Goal: Task Accomplishment & Management: Complete application form

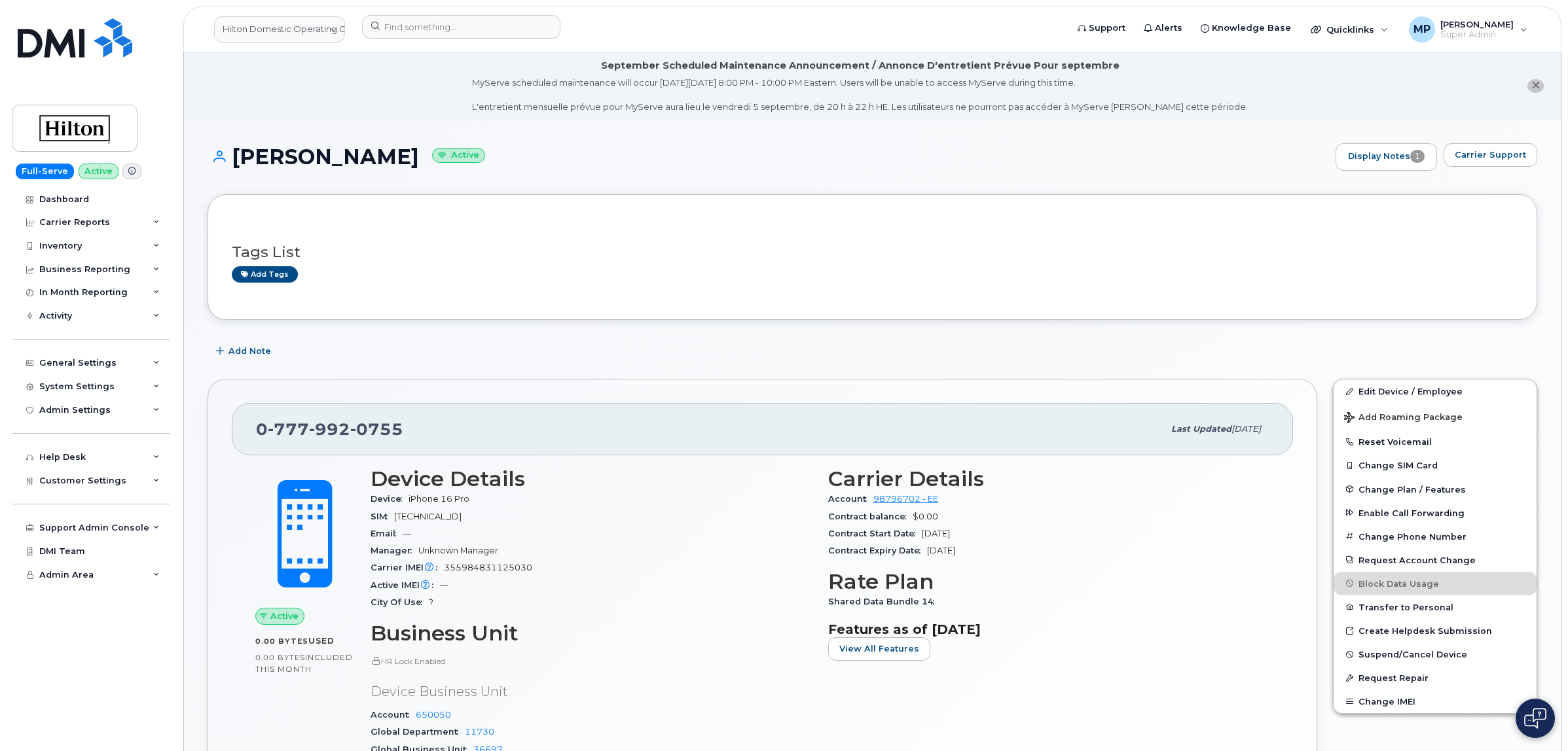
scroll to position [246, 0]
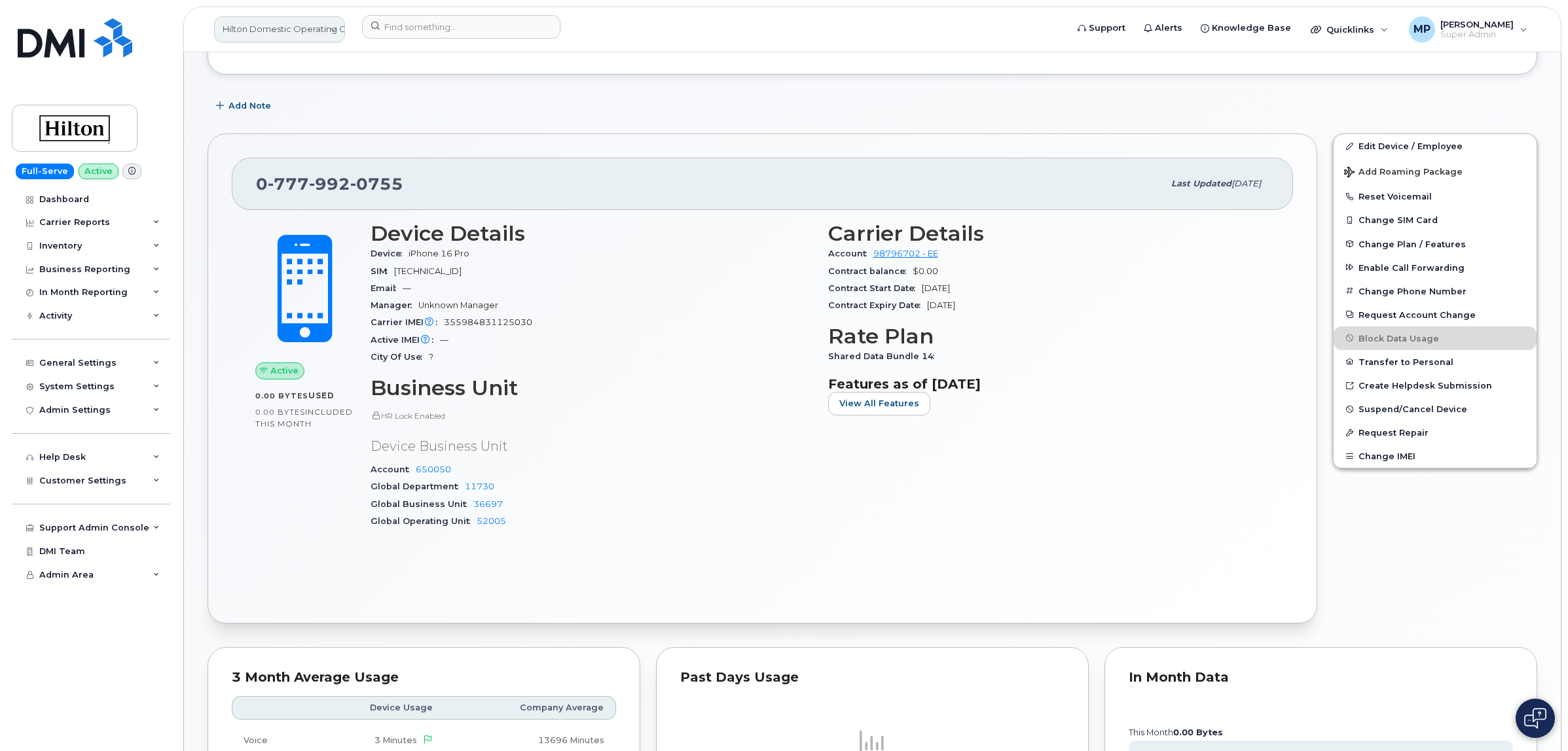
click at [244, 31] on link "Hilton Domestic Operating Company Inc" at bounding box center [279, 29] width 131 height 26
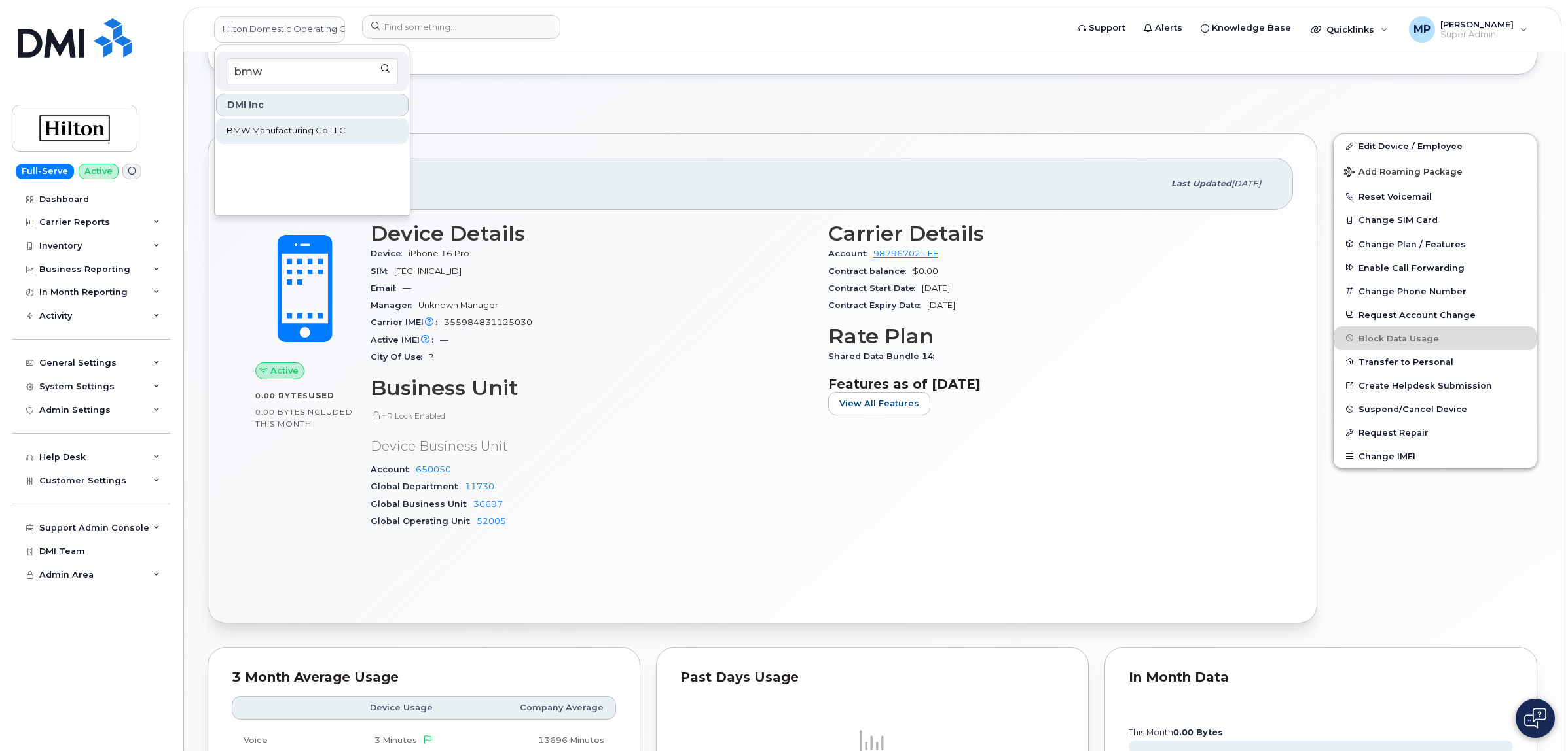
type input "bmw"
click at [310, 132] on span "BMW Manufacturing Co LLC" at bounding box center [286, 131] width 119 height 13
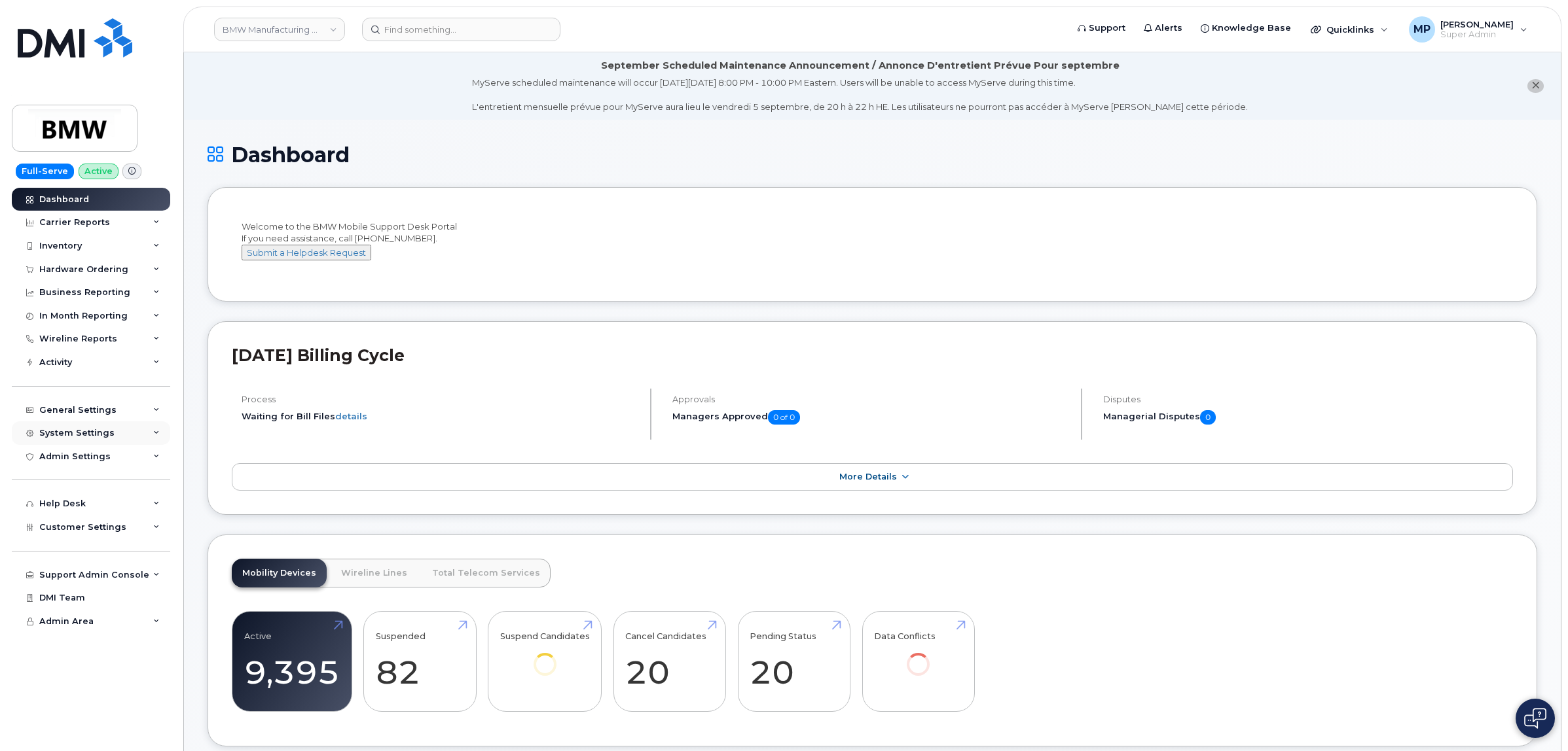
click at [61, 438] on div "System Settings" at bounding box center [76, 433] width 75 height 11
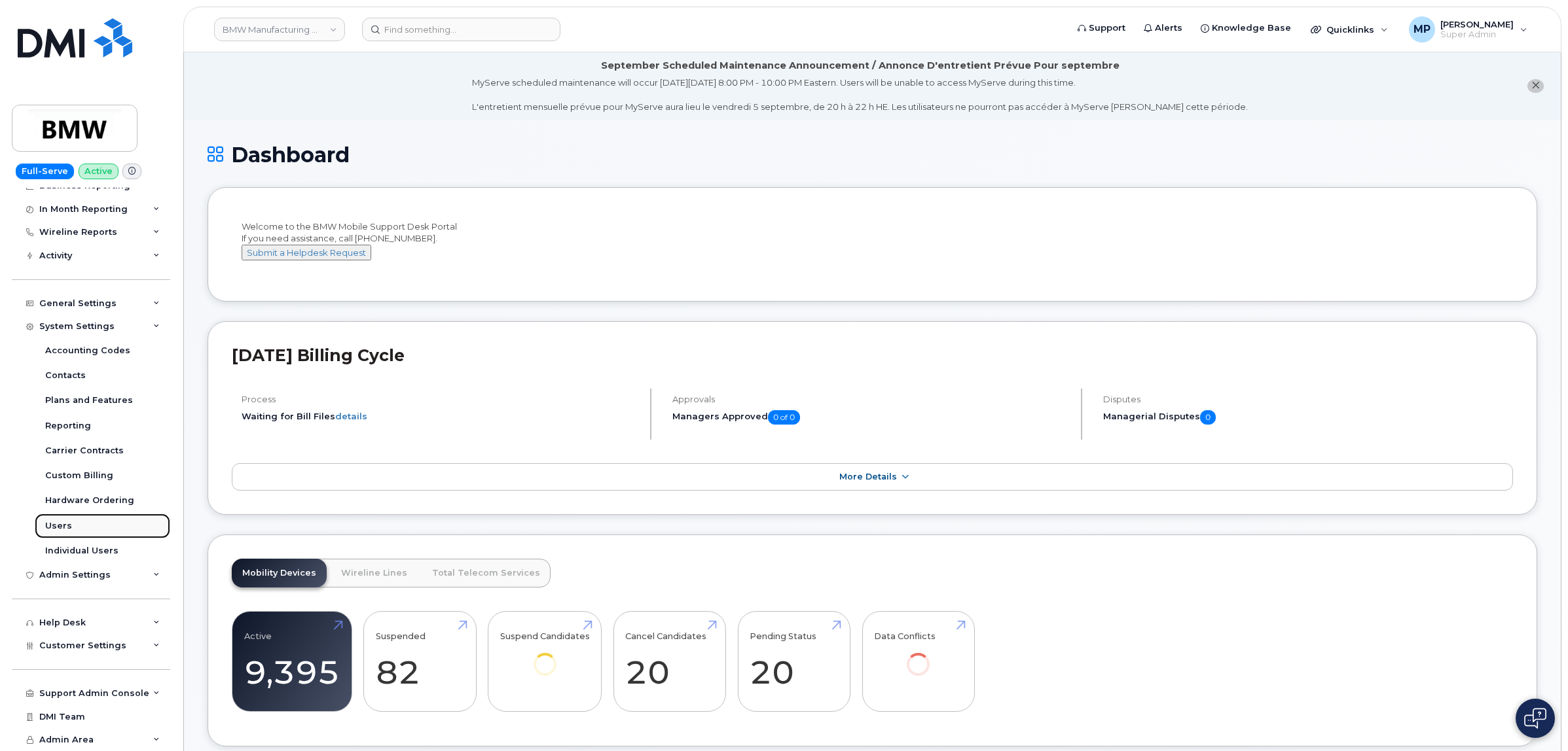
click at [51, 528] on div "Users" at bounding box center [59, 526] width 27 height 11
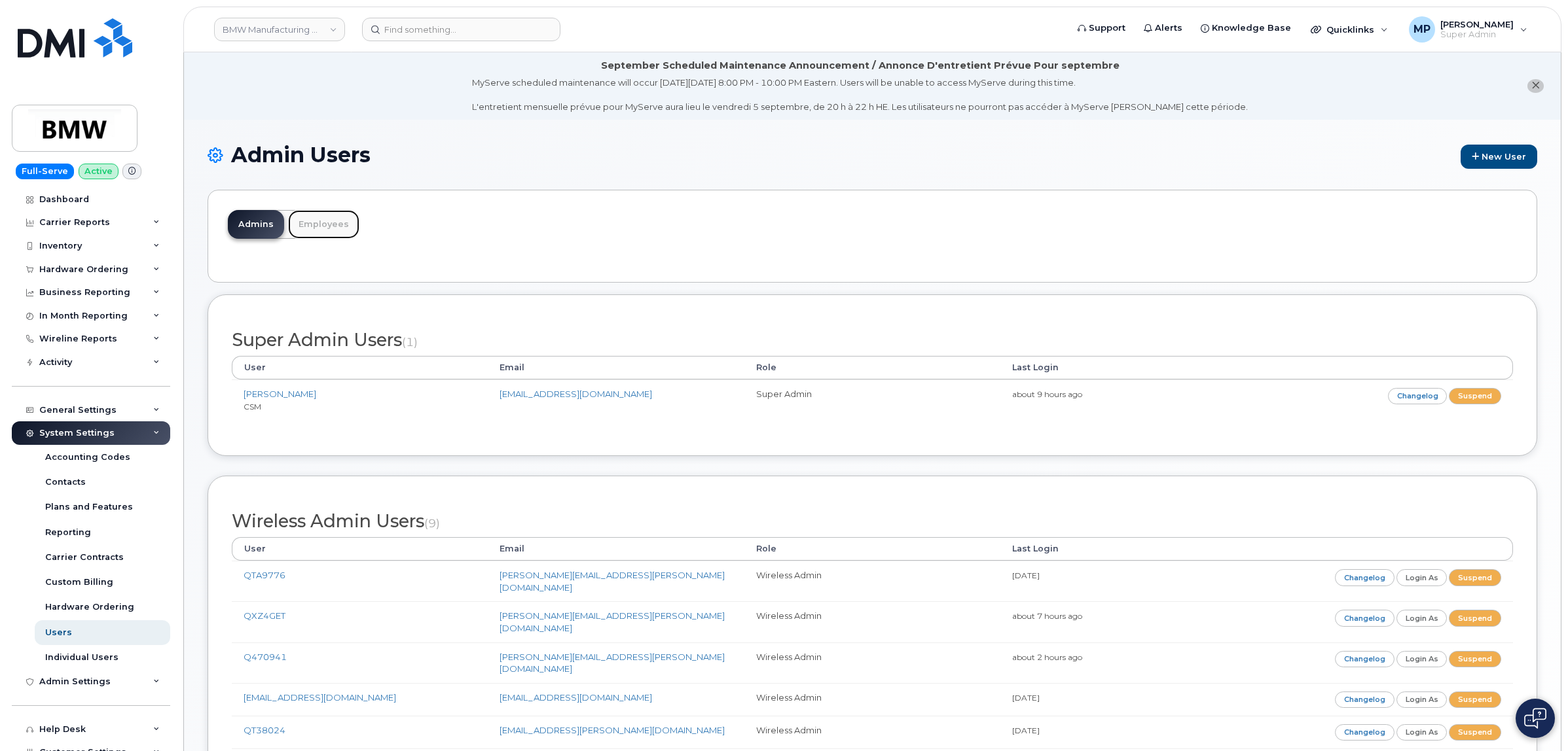
click at [322, 229] on link "Employees" at bounding box center [324, 224] width 71 height 29
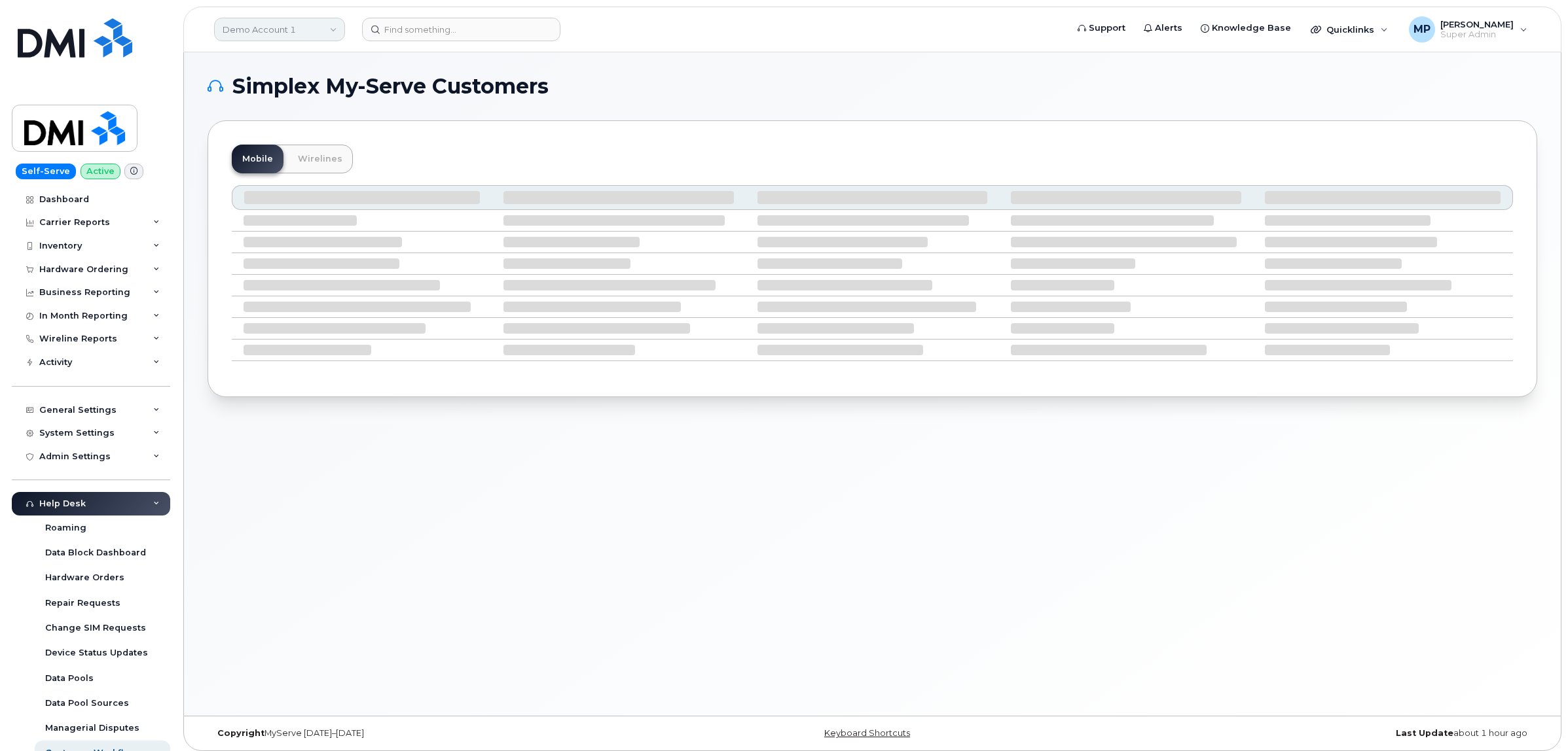
click at [249, 31] on link "Demo Account 1" at bounding box center [279, 29] width 131 height 24
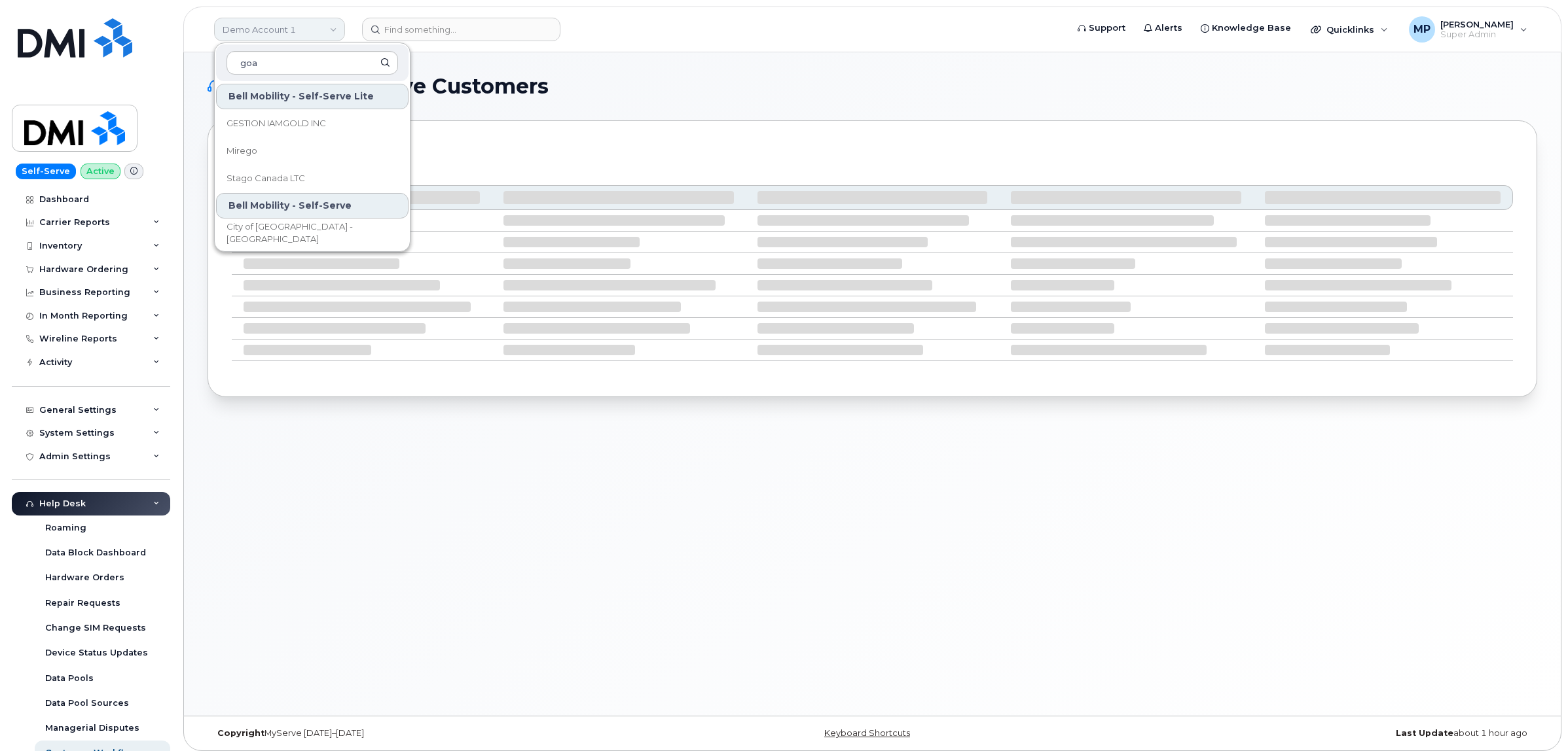
type input "goa"
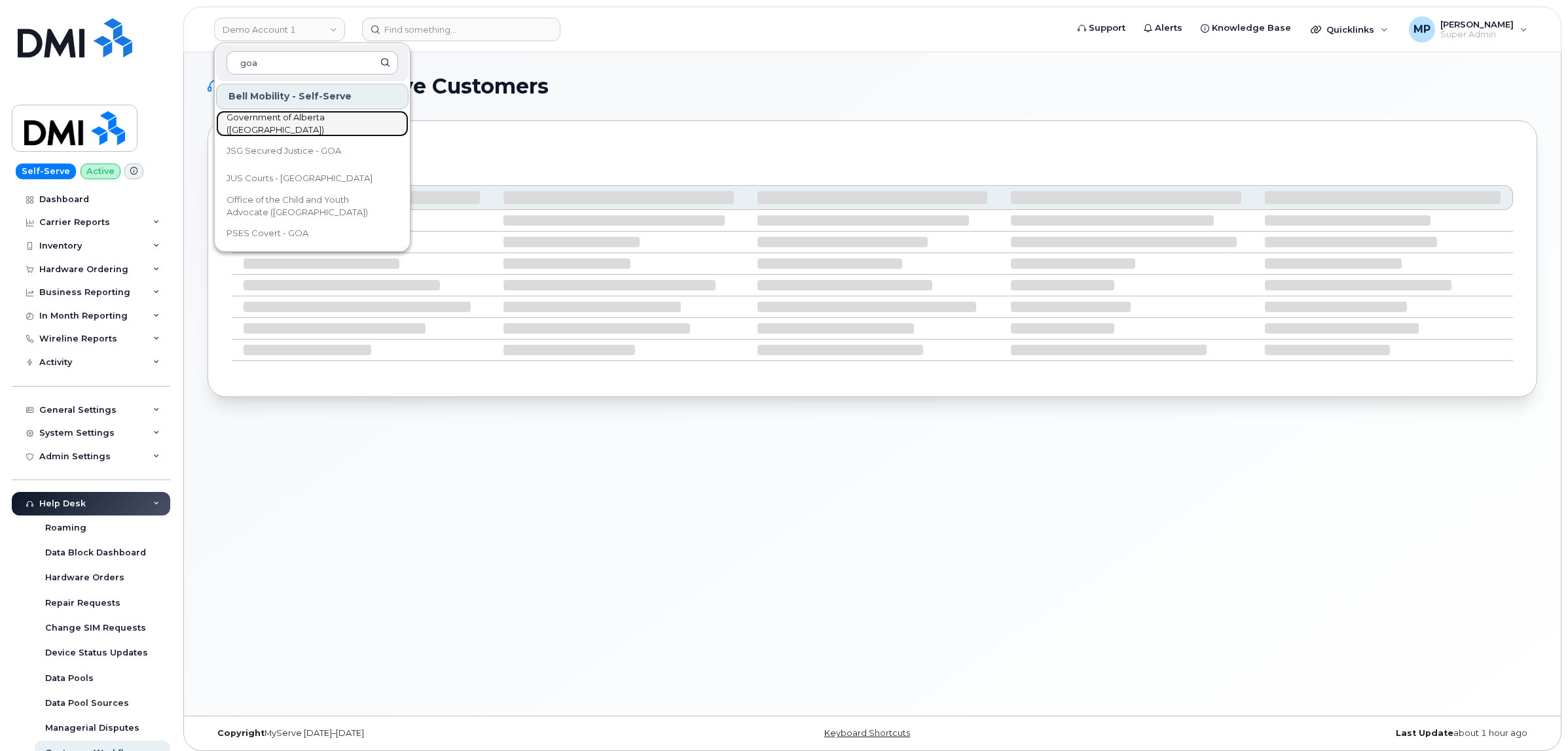
click at [279, 121] on span "Government of Alberta (GOA)" at bounding box center [301, 124] width 151 height 26
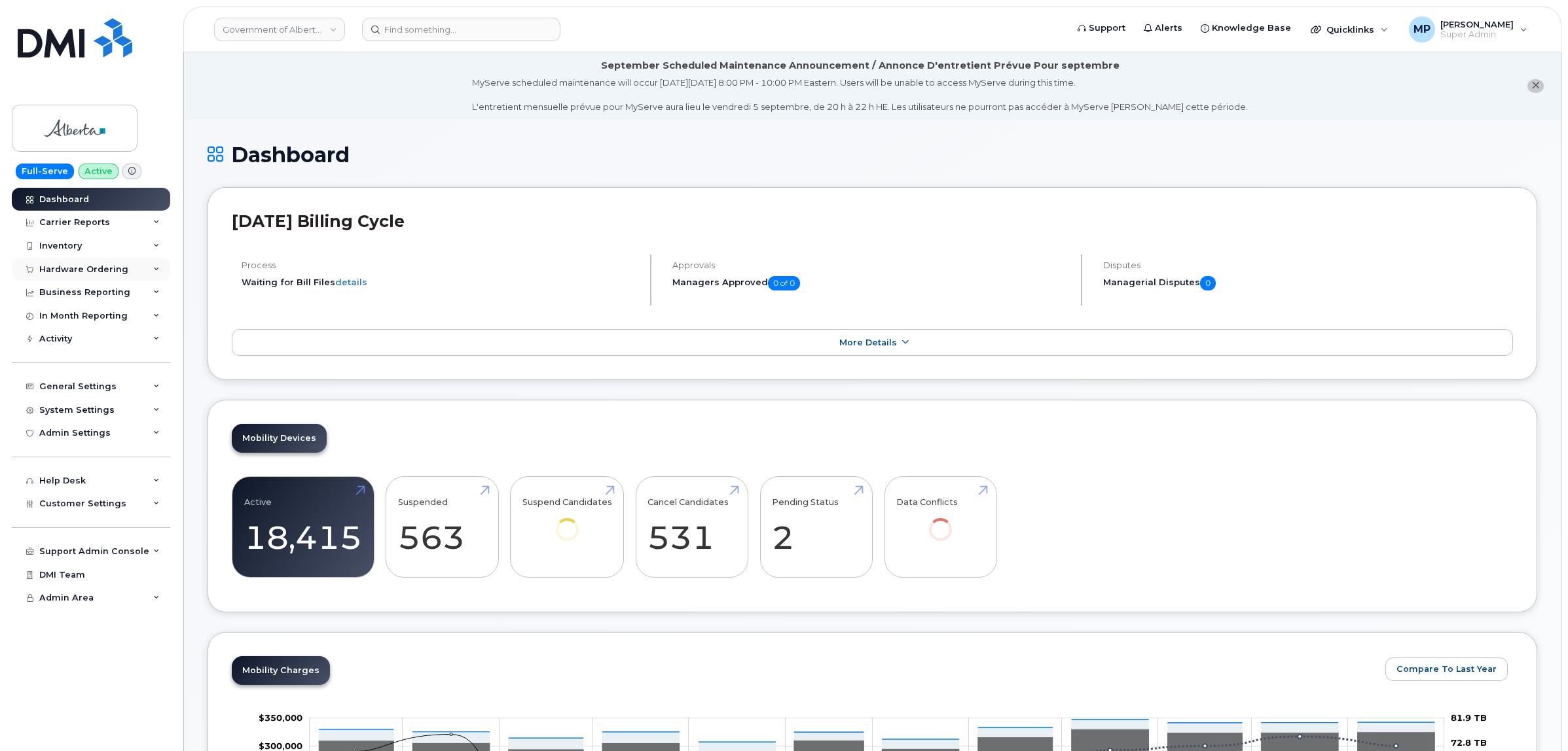
click at [66, 263] on div "Hardware Ordering" at bounding box center [91, 269] width 159 height 24
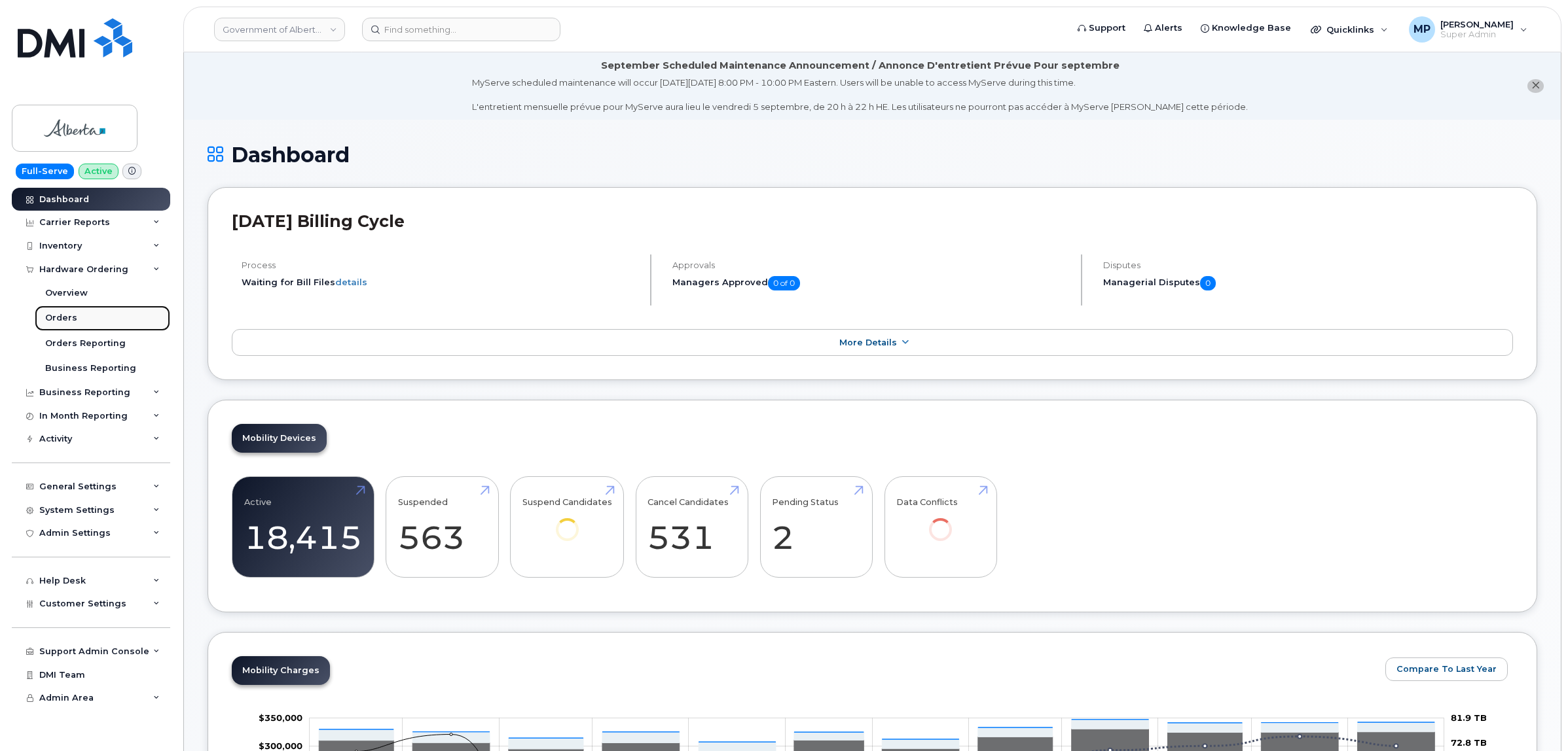
click at [50, 319] on div "Orders" at bounding box center [61, 318] width 32 height 11
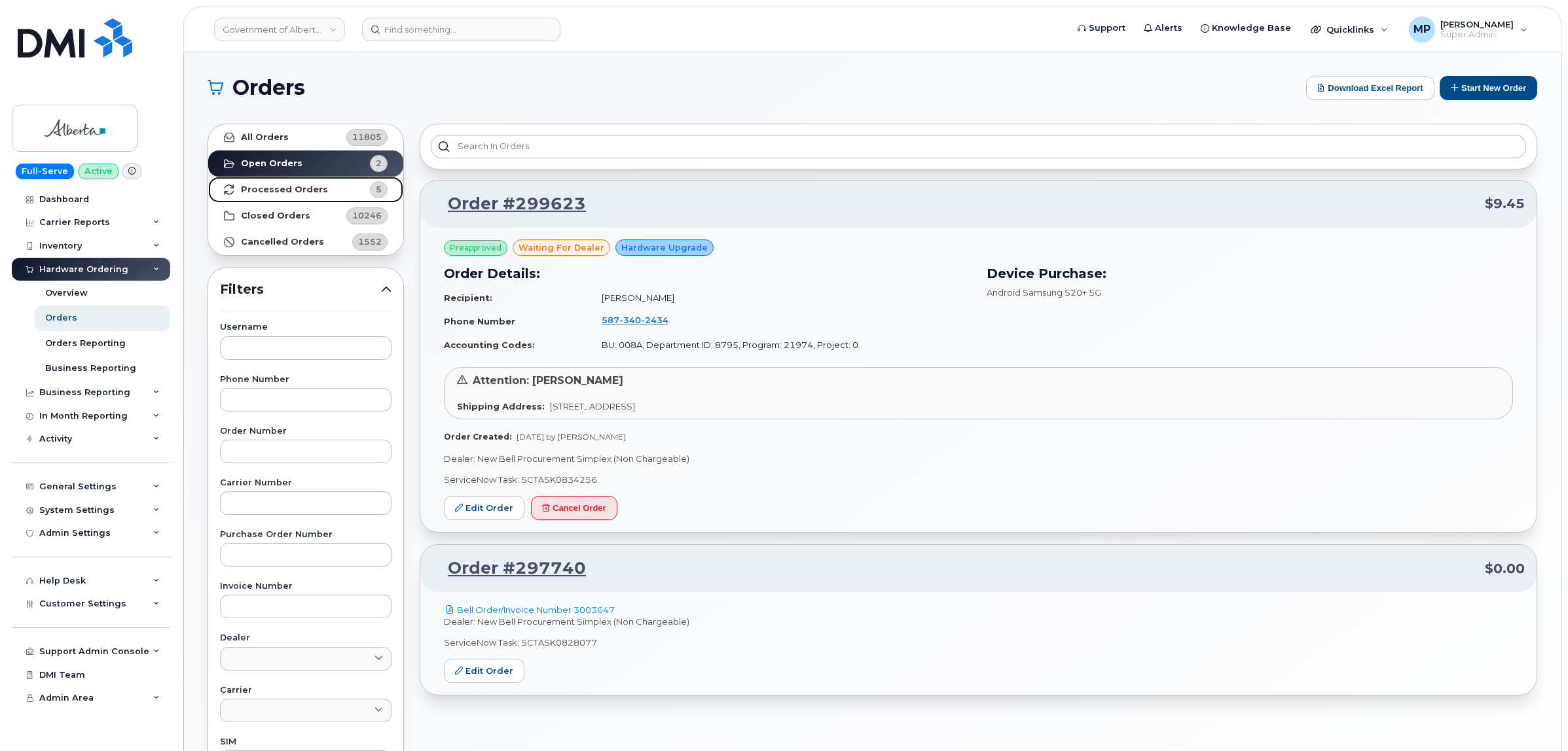
click at [306, 187] on strong "Processed Orders" at bounding box center [284, 189] width 87 height 11
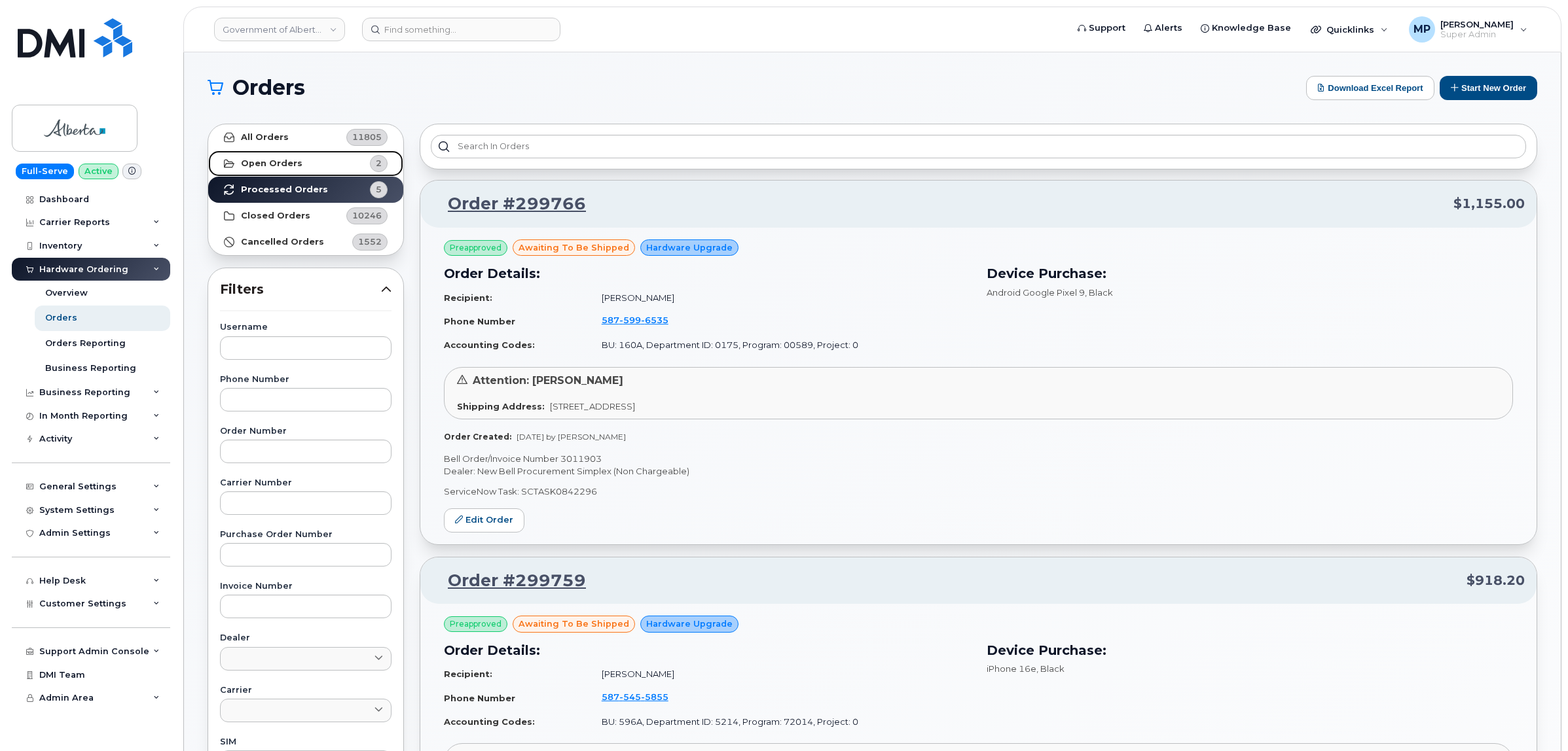
click at [298, 162] on link "Open Orders 2" at bounding box center [305, 163] width 195 height 26
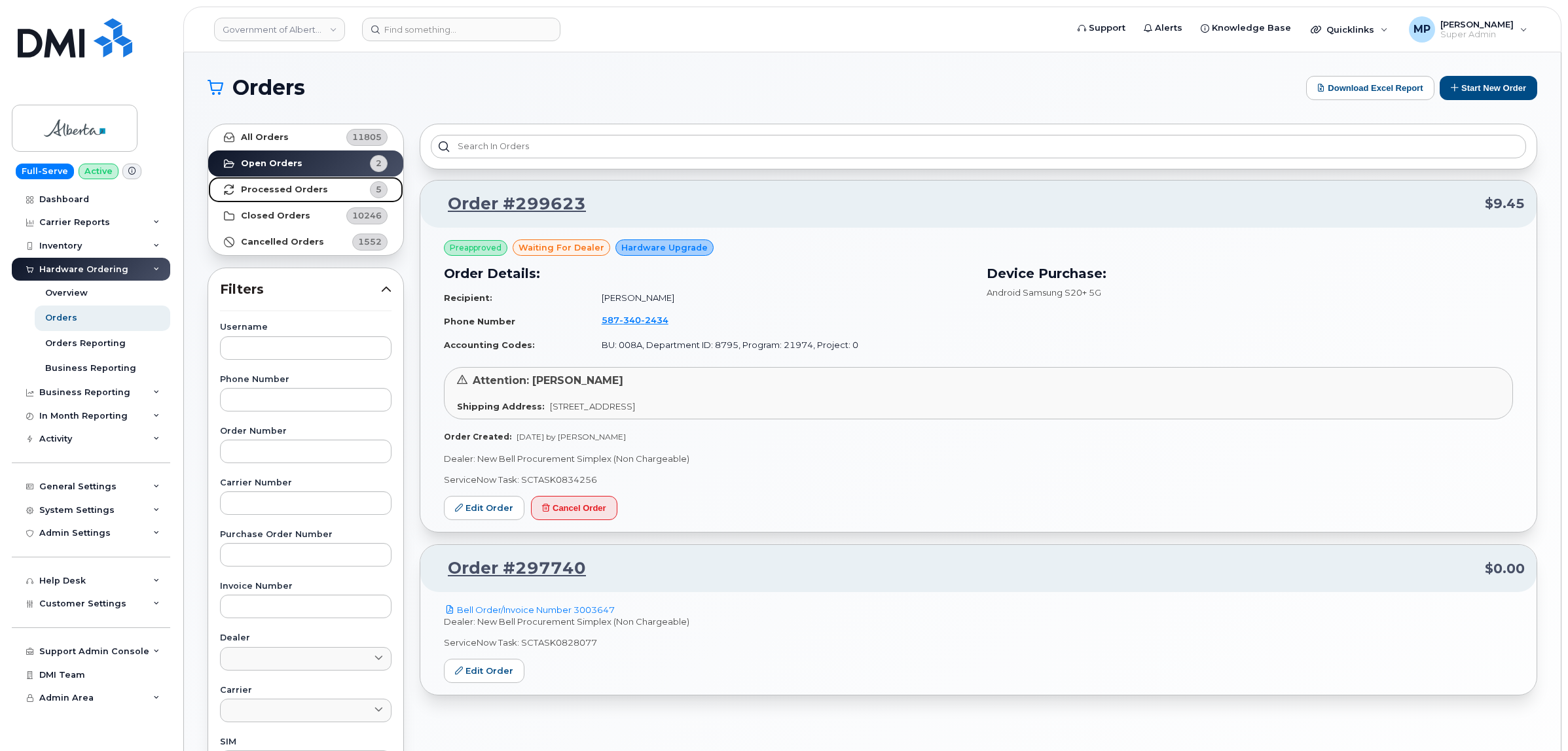
click at [293, 185] on strong "Processed Orders" at bounding box center [284, 189] width 87 height 11
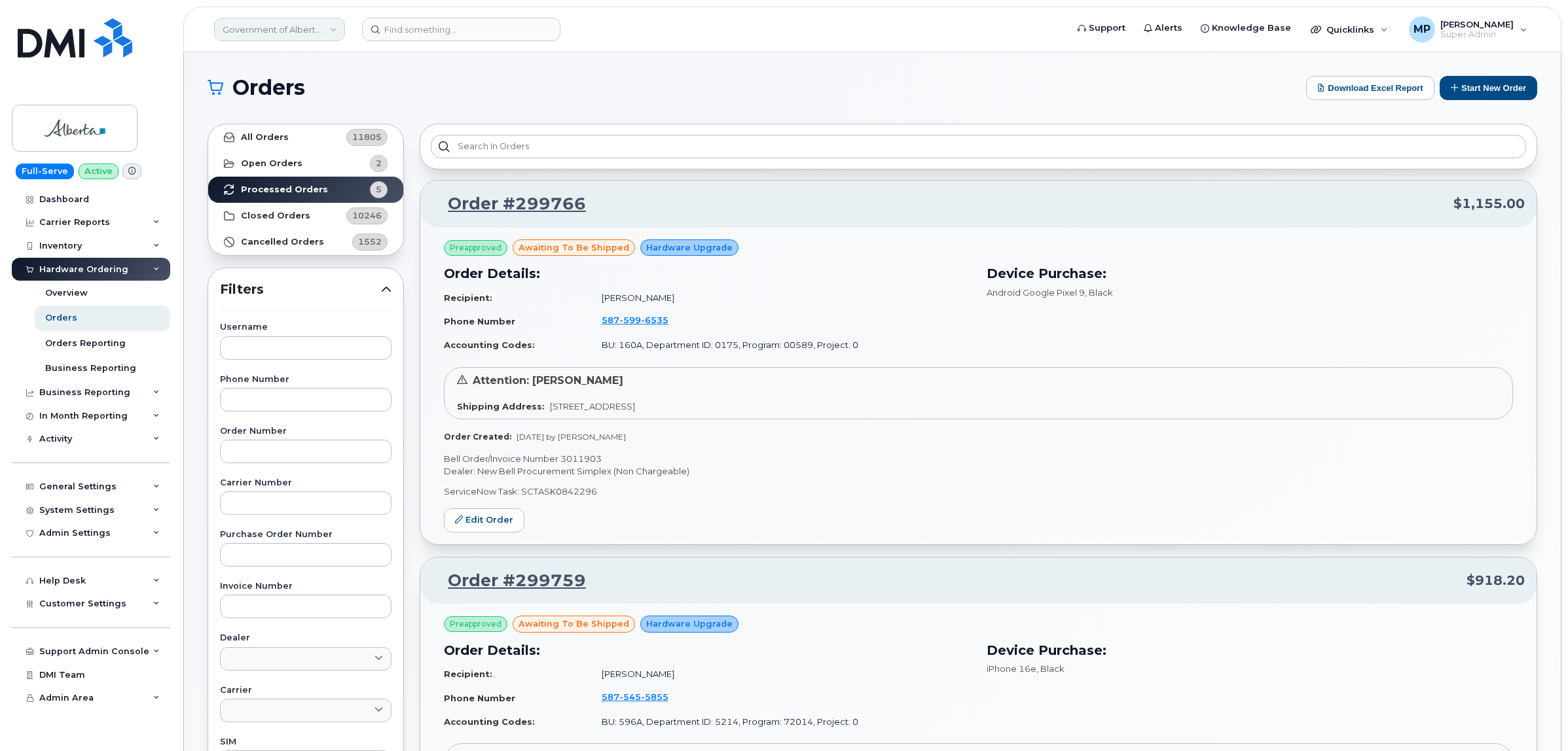
click at [264, 25] on link "Government of Alberta (GOA)" at bounding box center [279, 29] width 131 height 24
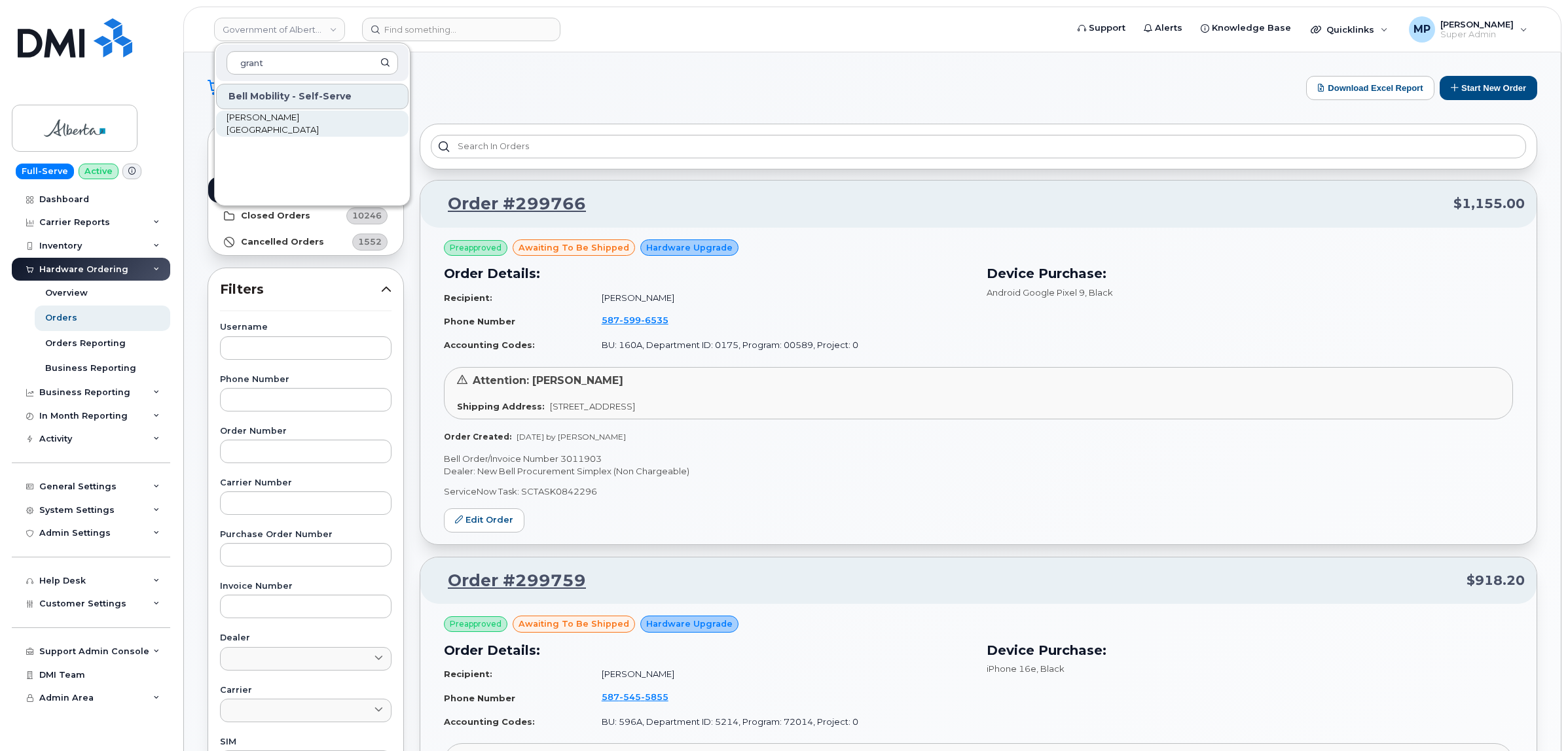
type input "grant"
click at [269, 122] on span "[PERSON_NAME][GEOGRAPHIC_DATA]" at bounding box center [301, 124] width 151 height 26
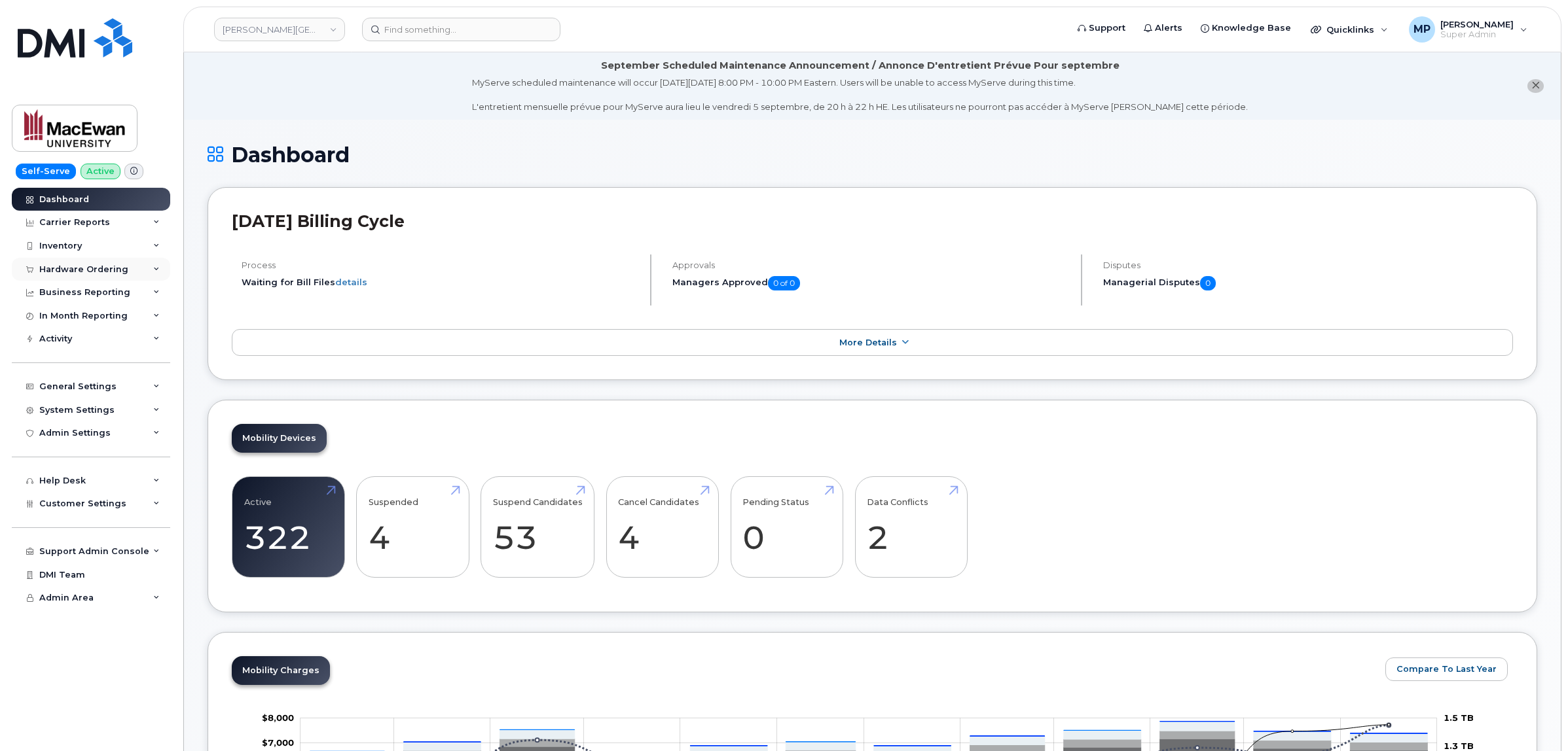
click at [62, 263] on div "Hardware Ordering" at bounding box center [91, 269] width 159 height 24
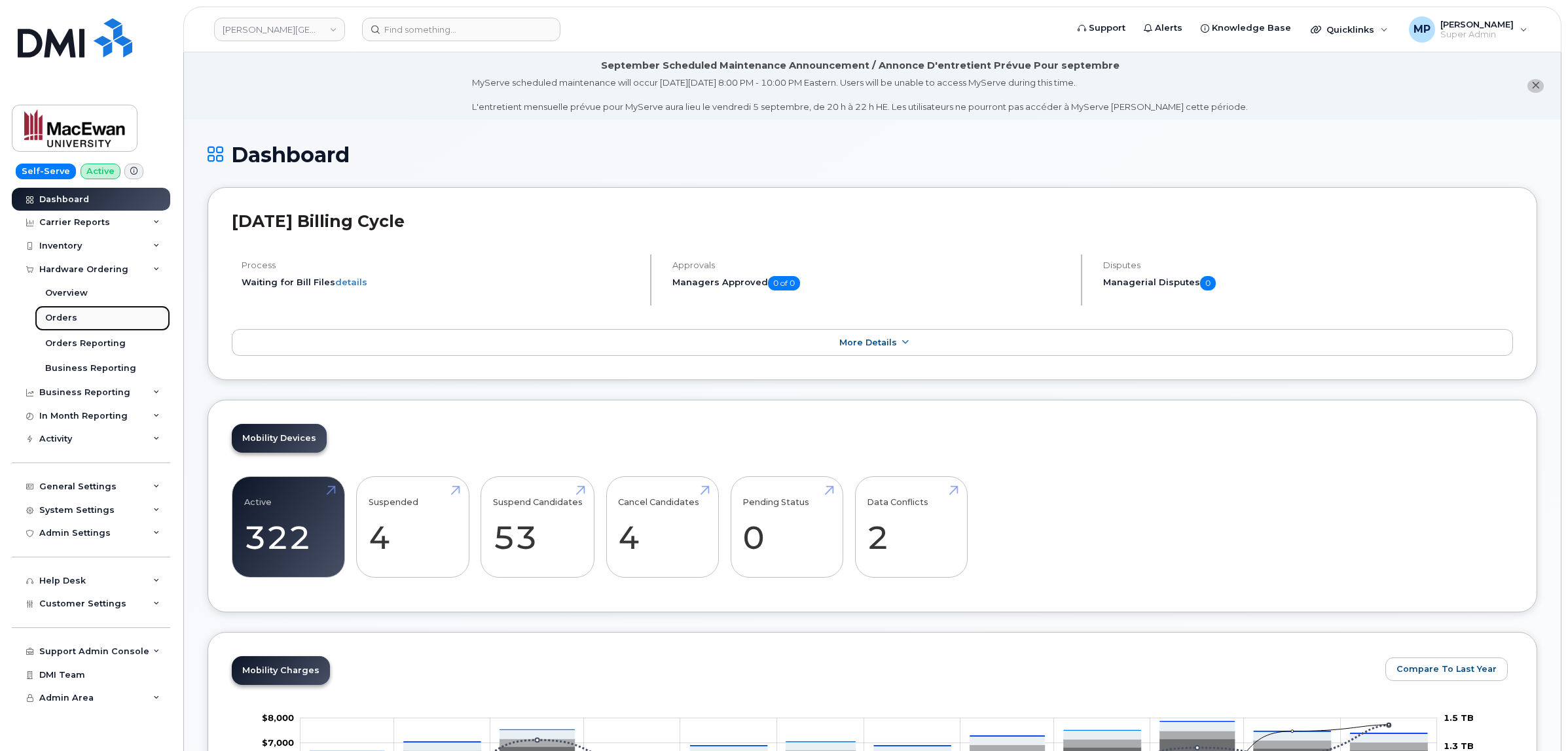
click at [54, 308] on link "Orders" at bounding box center [103, 318] width 136 height 25
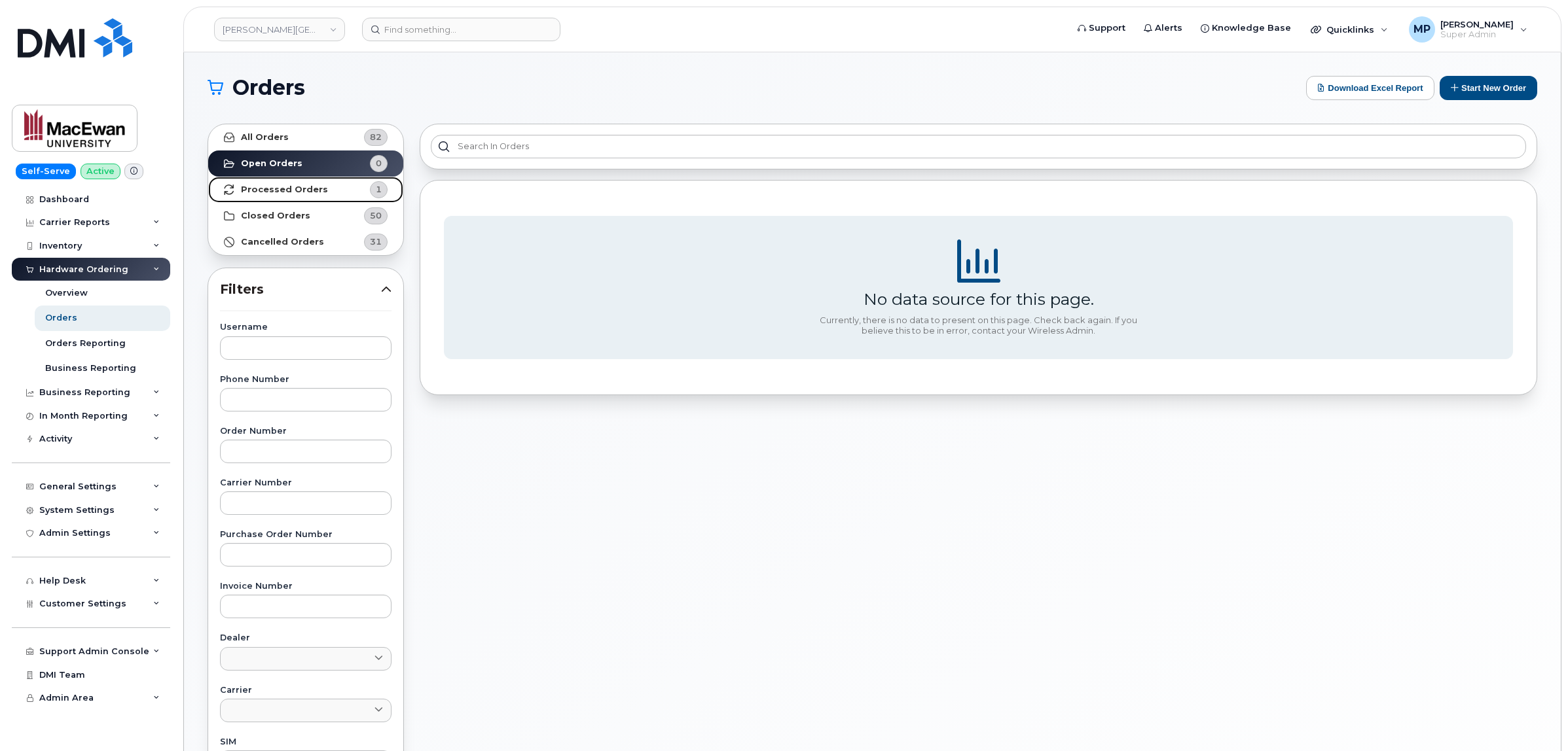
click at [296, 181] on link "Processed Orders 1" at bounding box center [305, 189] width 195 height 26
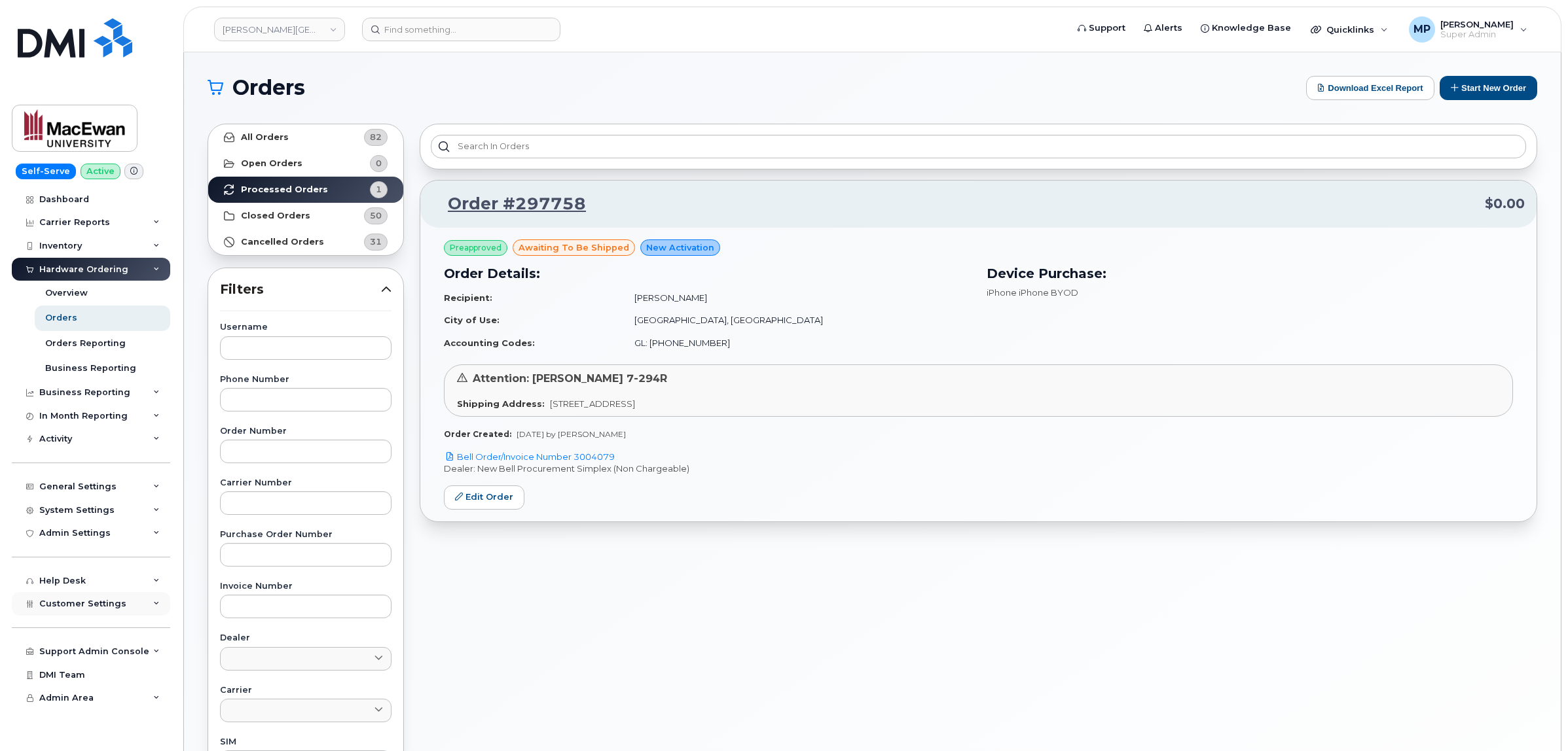
click at [64, 604] on span "Customer Settings" at bounding box center [83, 604] width 87 height 10
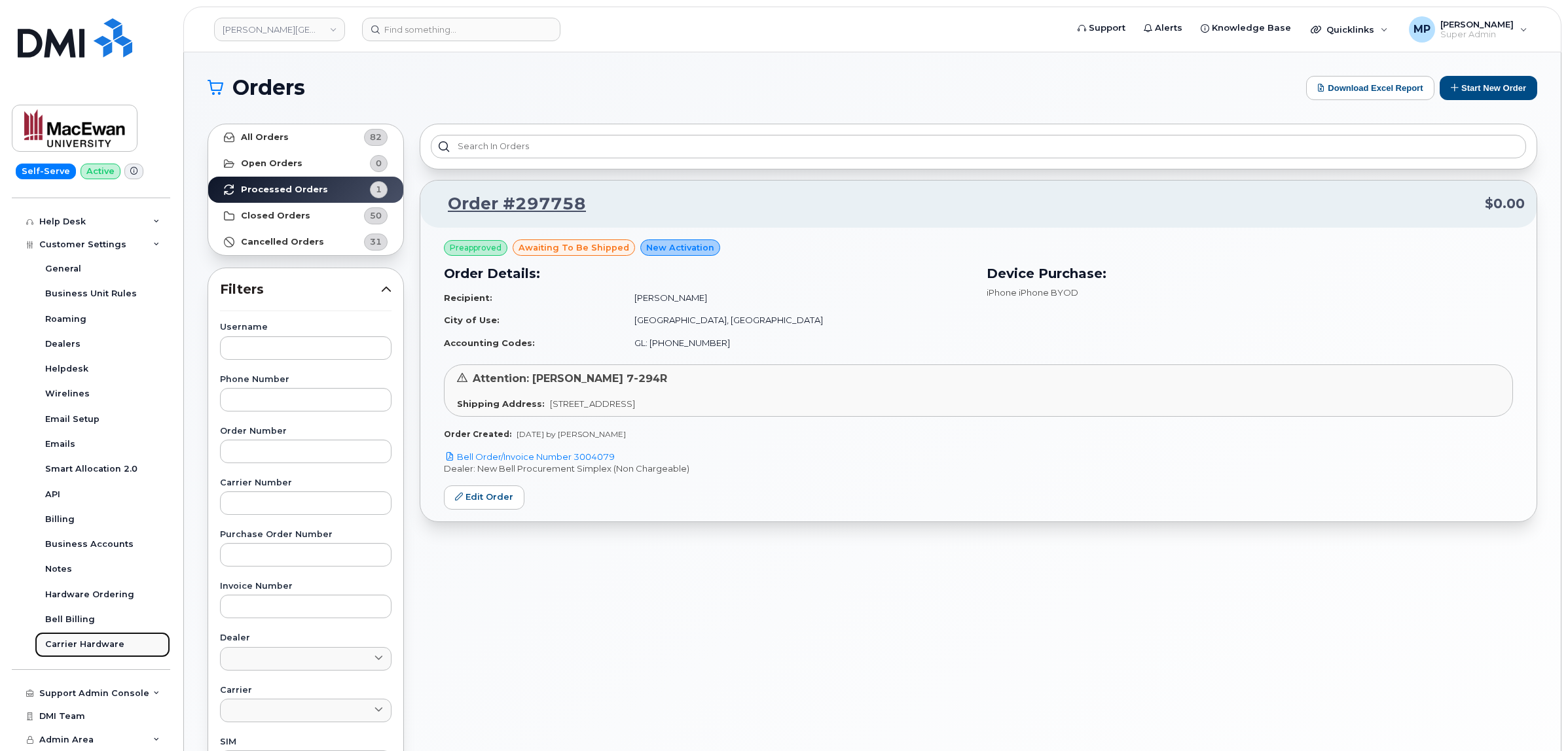
click at [87, 650] on div "Carrier Hardware" at bounding box center [84, 645] width 79 height 11
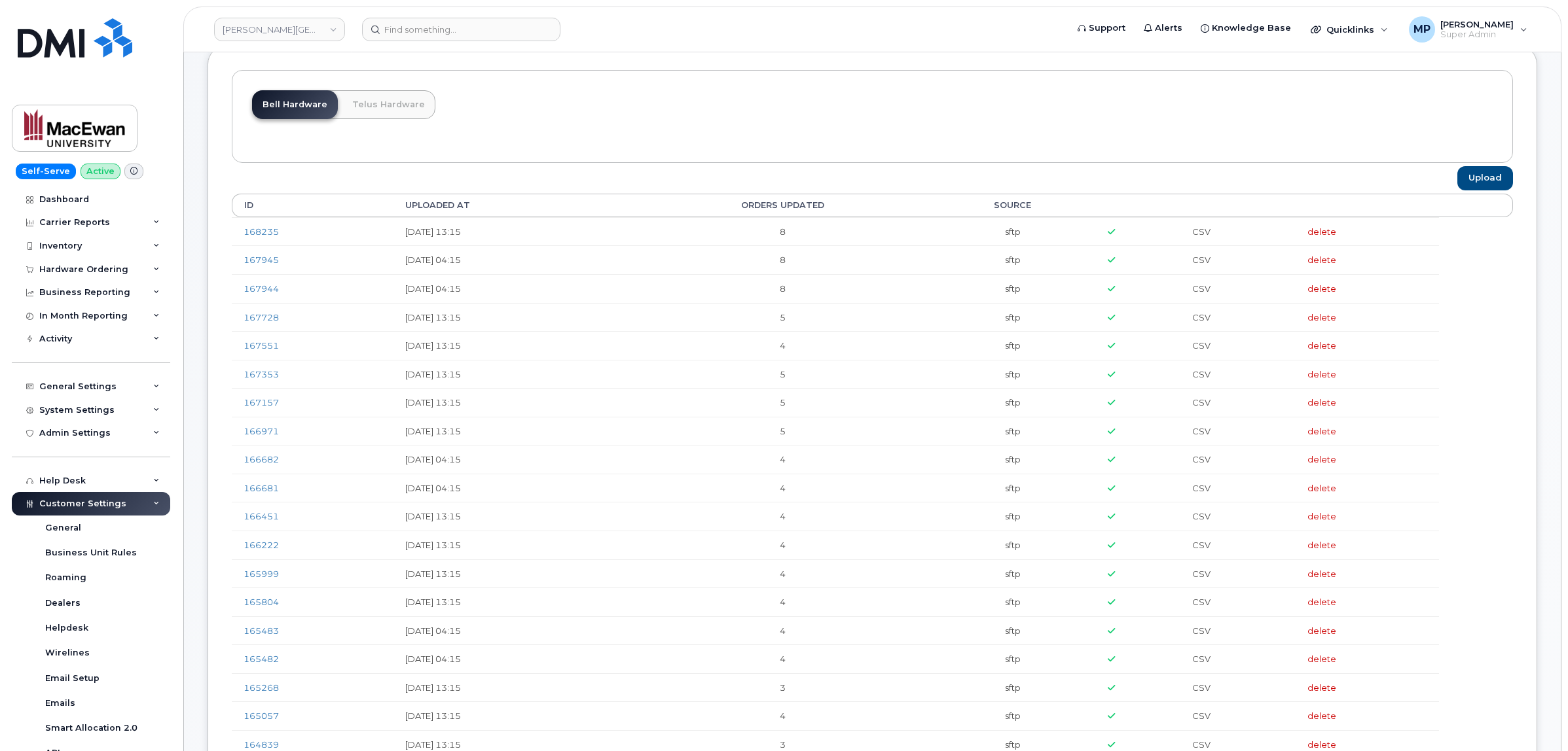
scroll to position [246, 0]
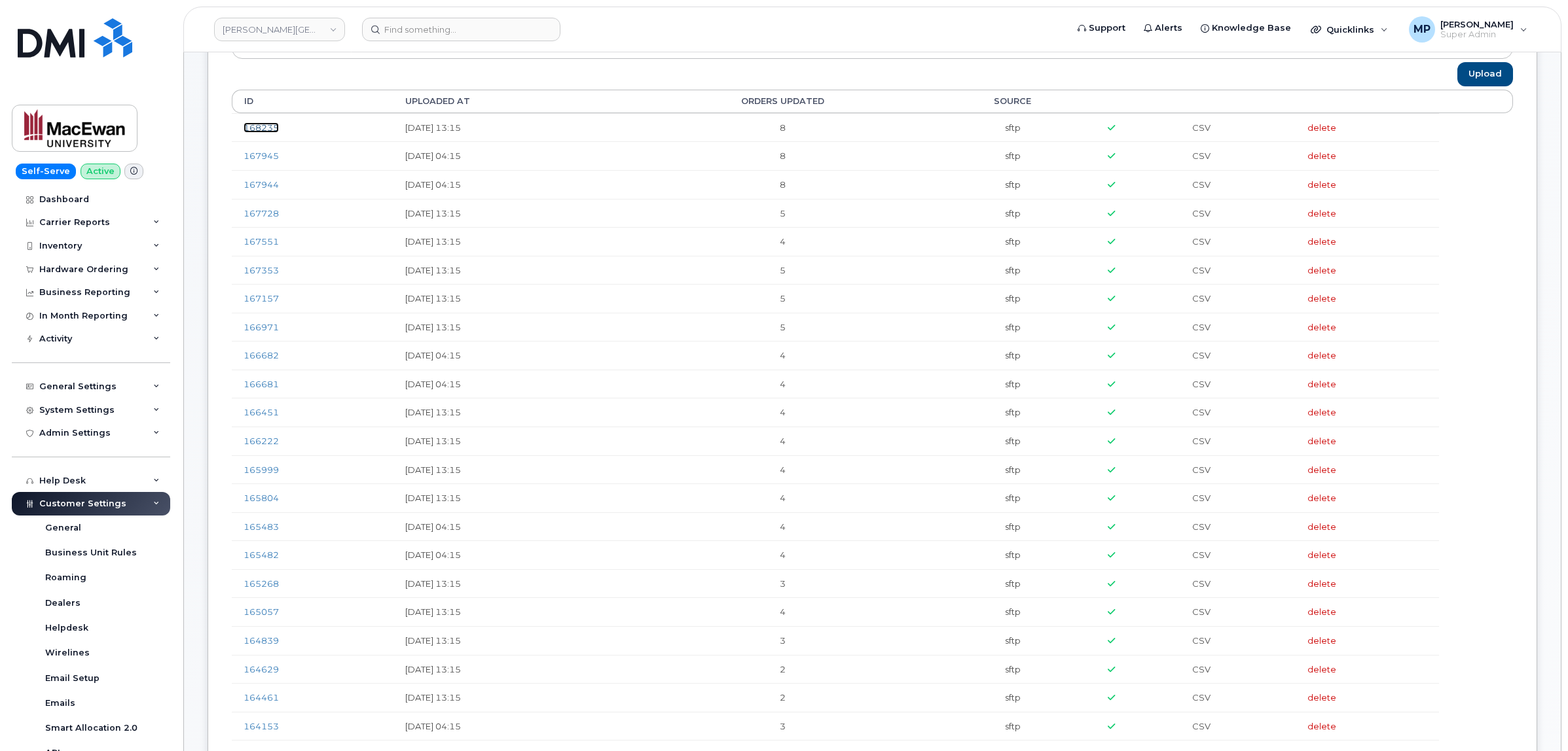
drag, startPoint x: 266, startPoint y: 121, endPoint x: 256, endPoint y: 128, distance: 12.2
drag, startPoint x: 75, startPoint y: 269, endPoint x: 62, endPoint y: 286, distance: 21.4
click at [74, 269] on div "Hardware Ordering" at bounding box center [84, 269] width 89 height 11
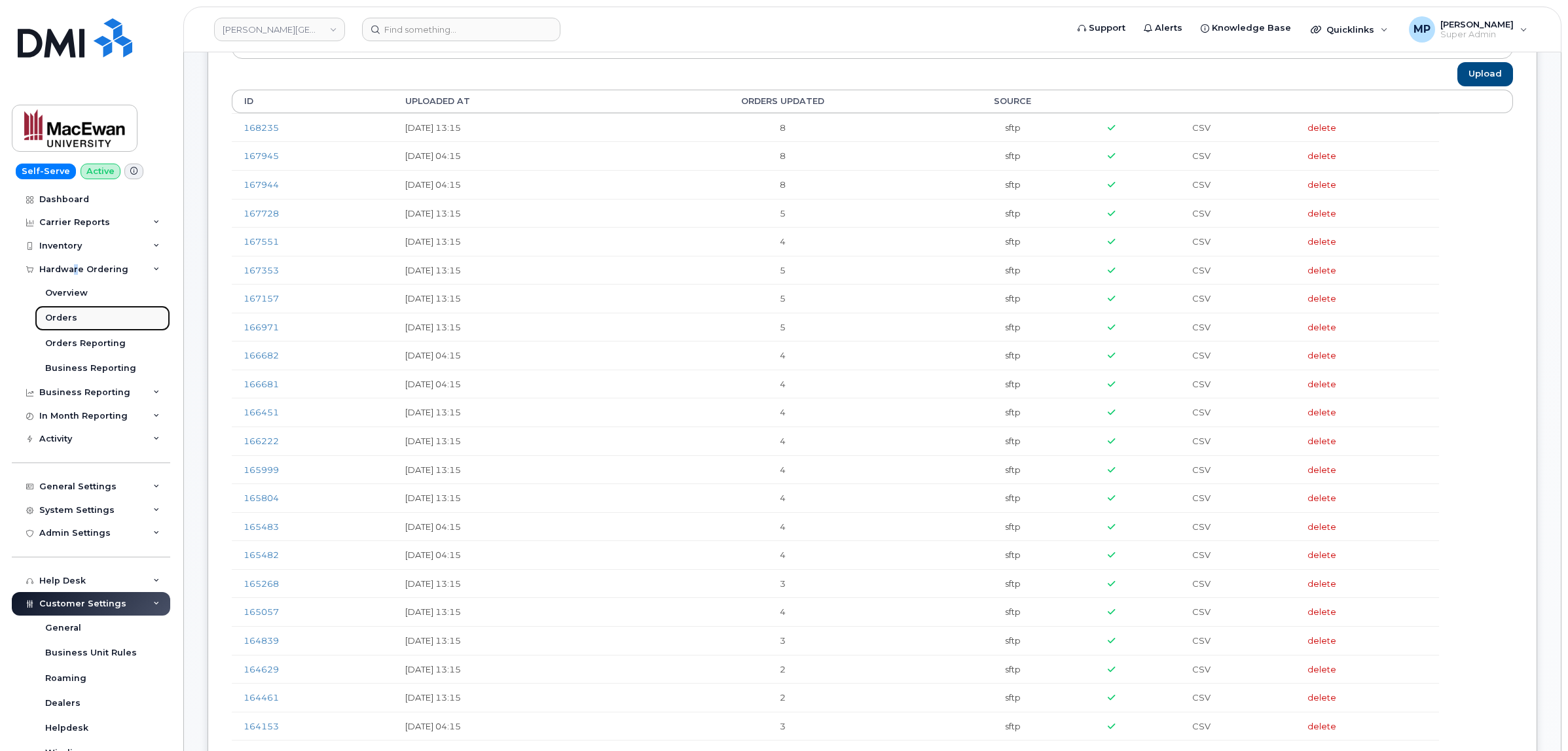
click at [59, 318] on div "Orders" at bounding box center [61, 318] width 32 height 11
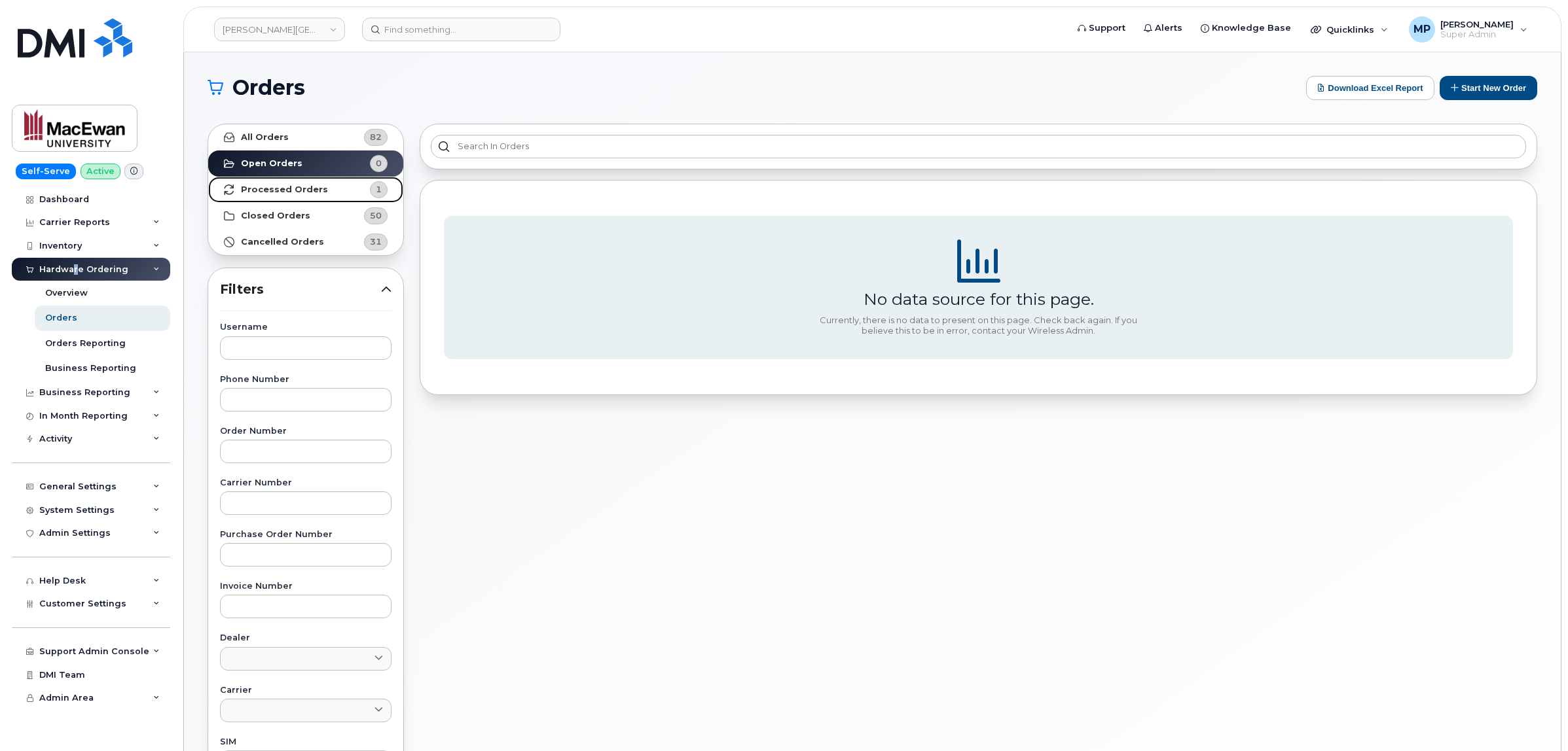
click at [279, 187] on strong "Processed Orders" at bounding box center [284, 189] width 87 height 11
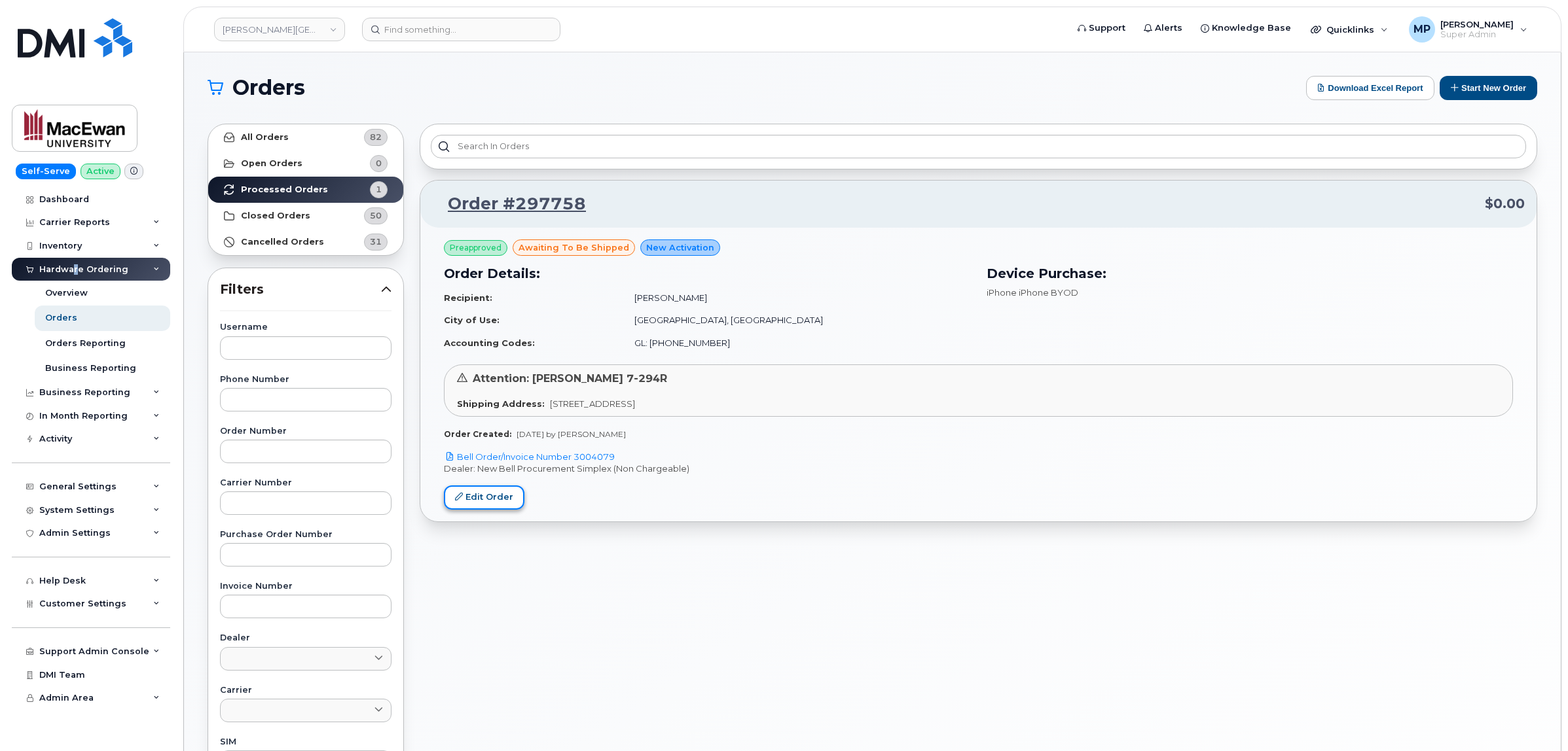
click at [485, 503] on link "Edit Order" at bounding box center [484, 498] width 81 height 24
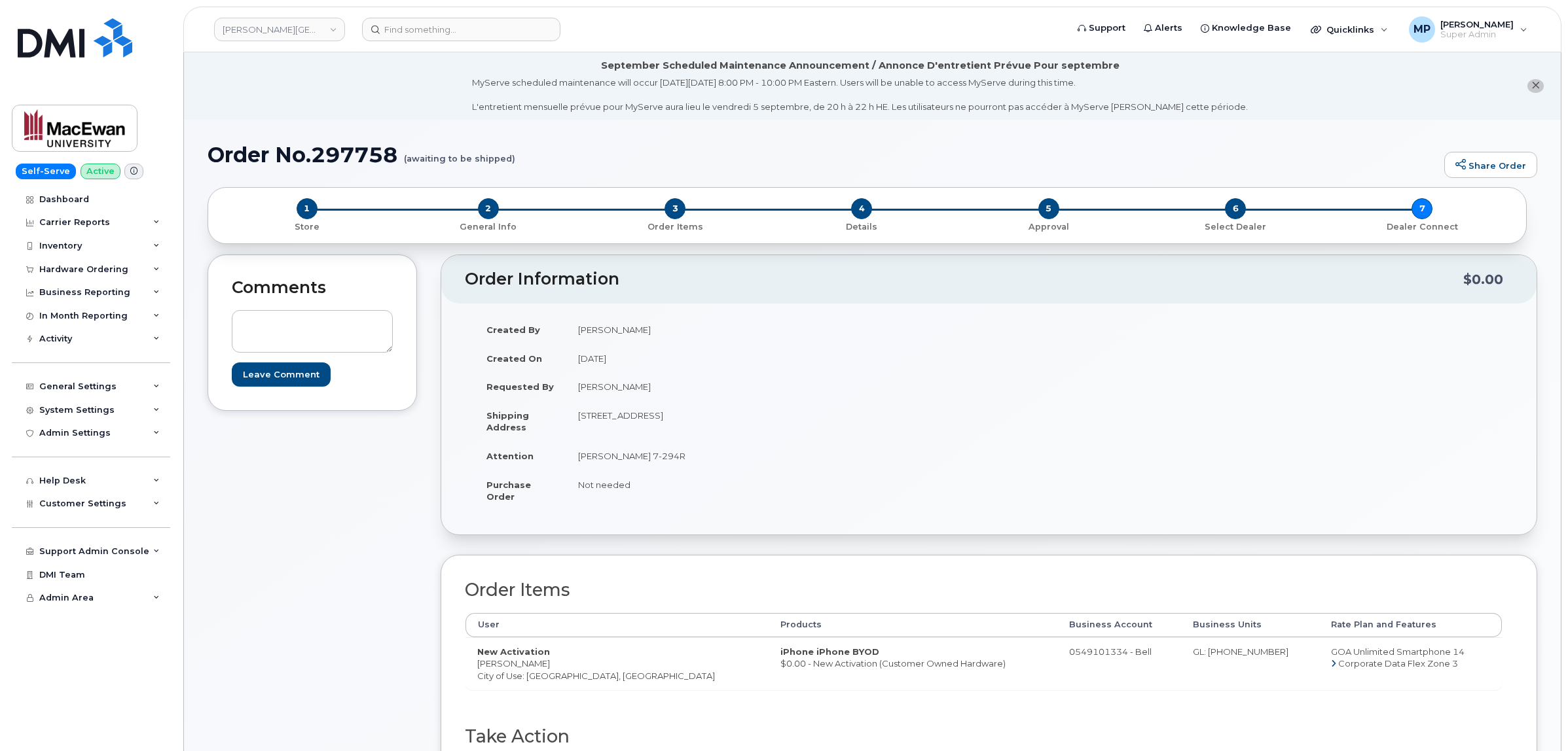
scroll to position [490, 0]
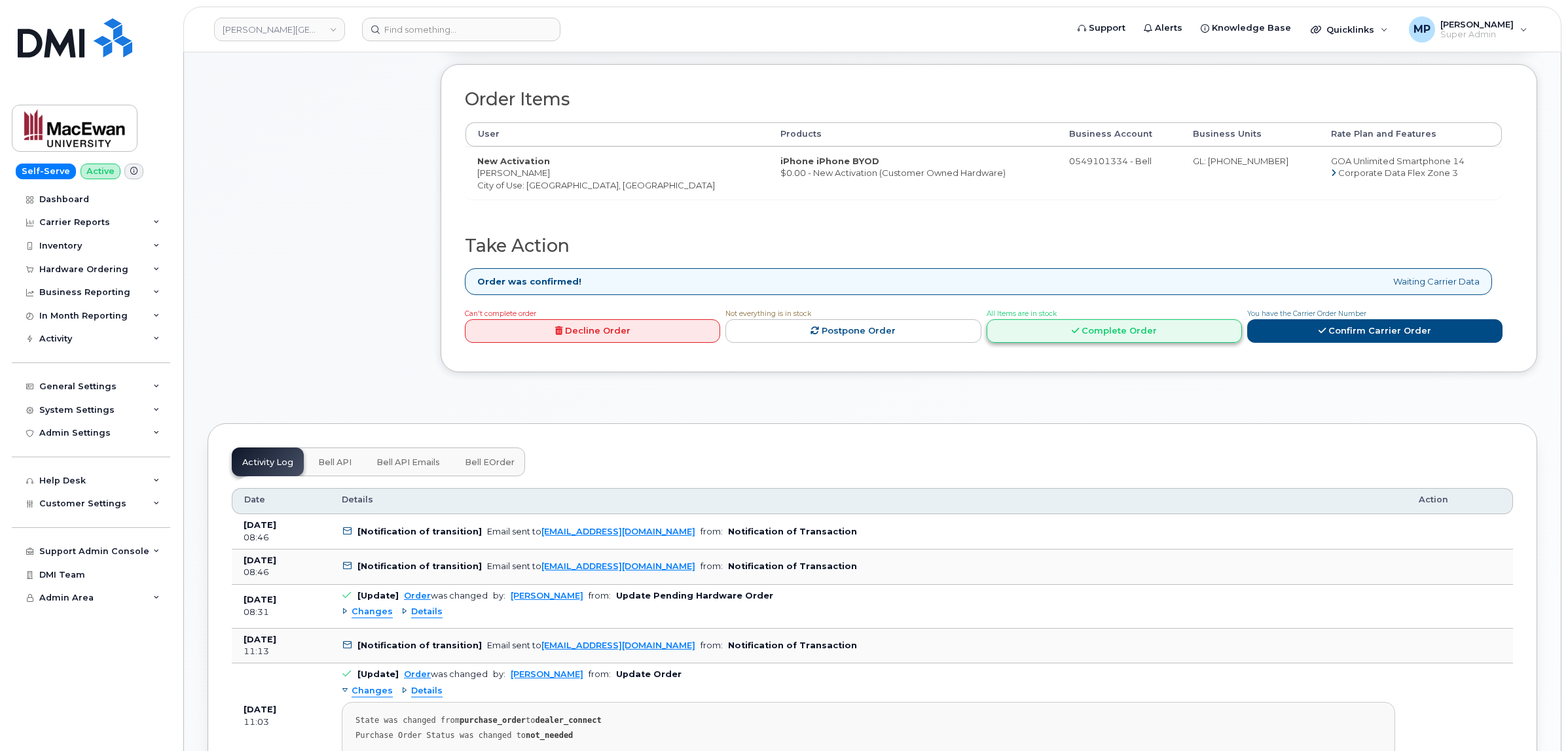
click at [1072, 339] on link "Complete Order" at bounding box center [1114, 331] width 255 height 24
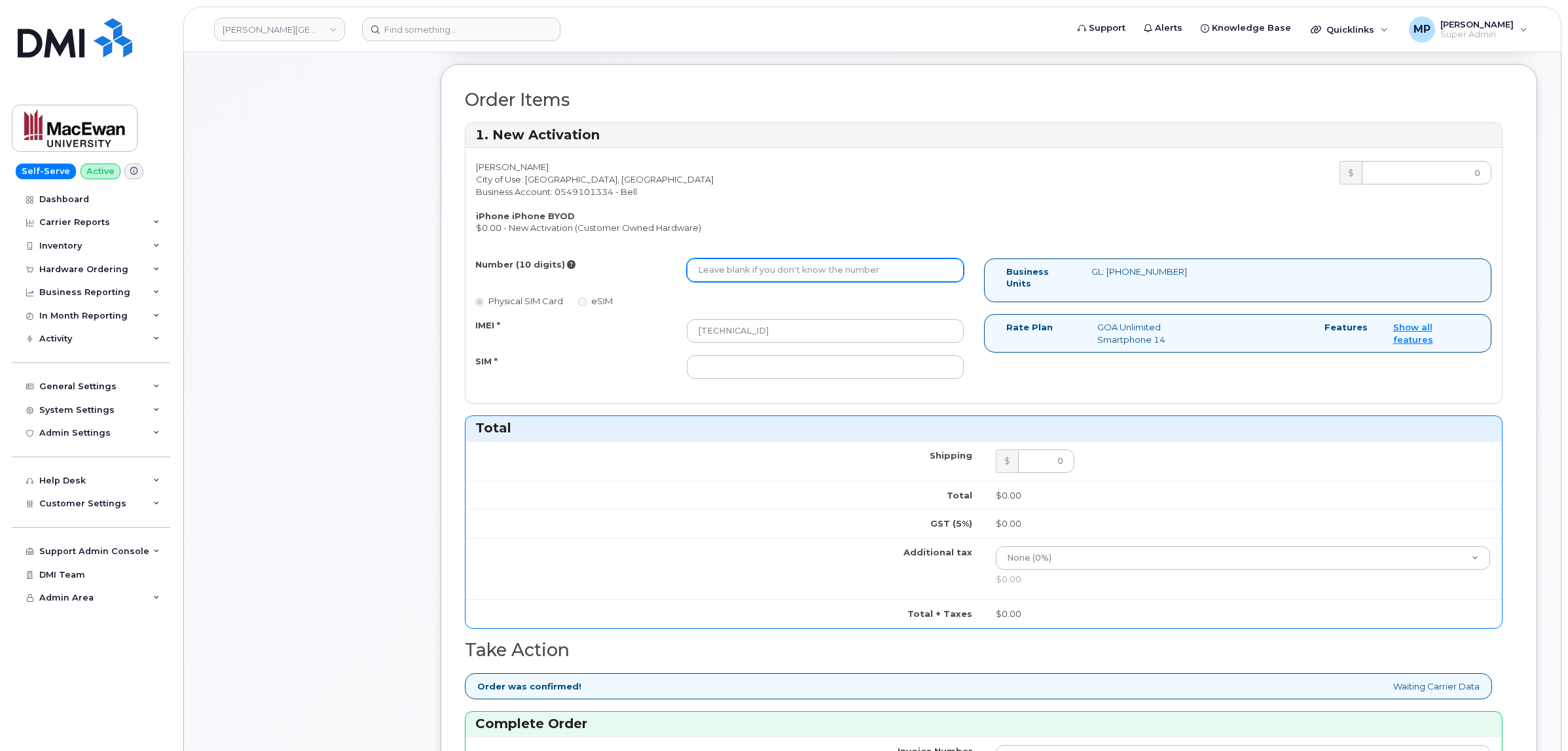
paste input "5873384950"
type input "5873384950"
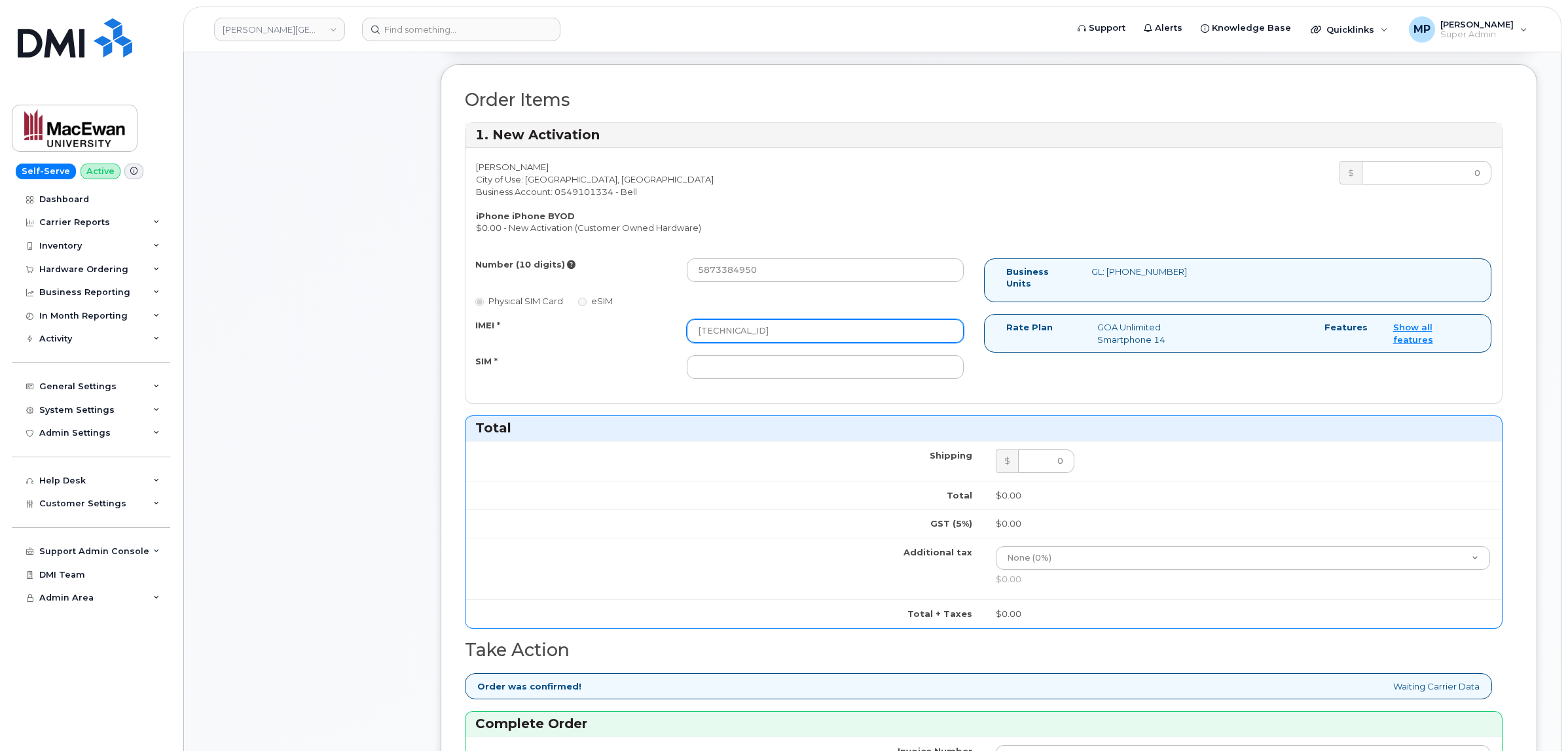
drag, startPoint x: 714, startPoint y: 331, endPoint x: 719, endPoint y: 343, distance: 13.0
click at [715, 331] on input "[TECHNICAL_ID]" at bounding box center [824, 331] width 276 height 24
click at [747, 331] on input "[TECHNICAL_ID]" at bounding box center [824, 331] width 276 height 24
click at [740, 357] on input "SIM *" at bounding box center [824, 367] width 276 height 24
click at [784, 333] on input "35728940184939 1" at bounding box center [824, 331] width 276 height 24
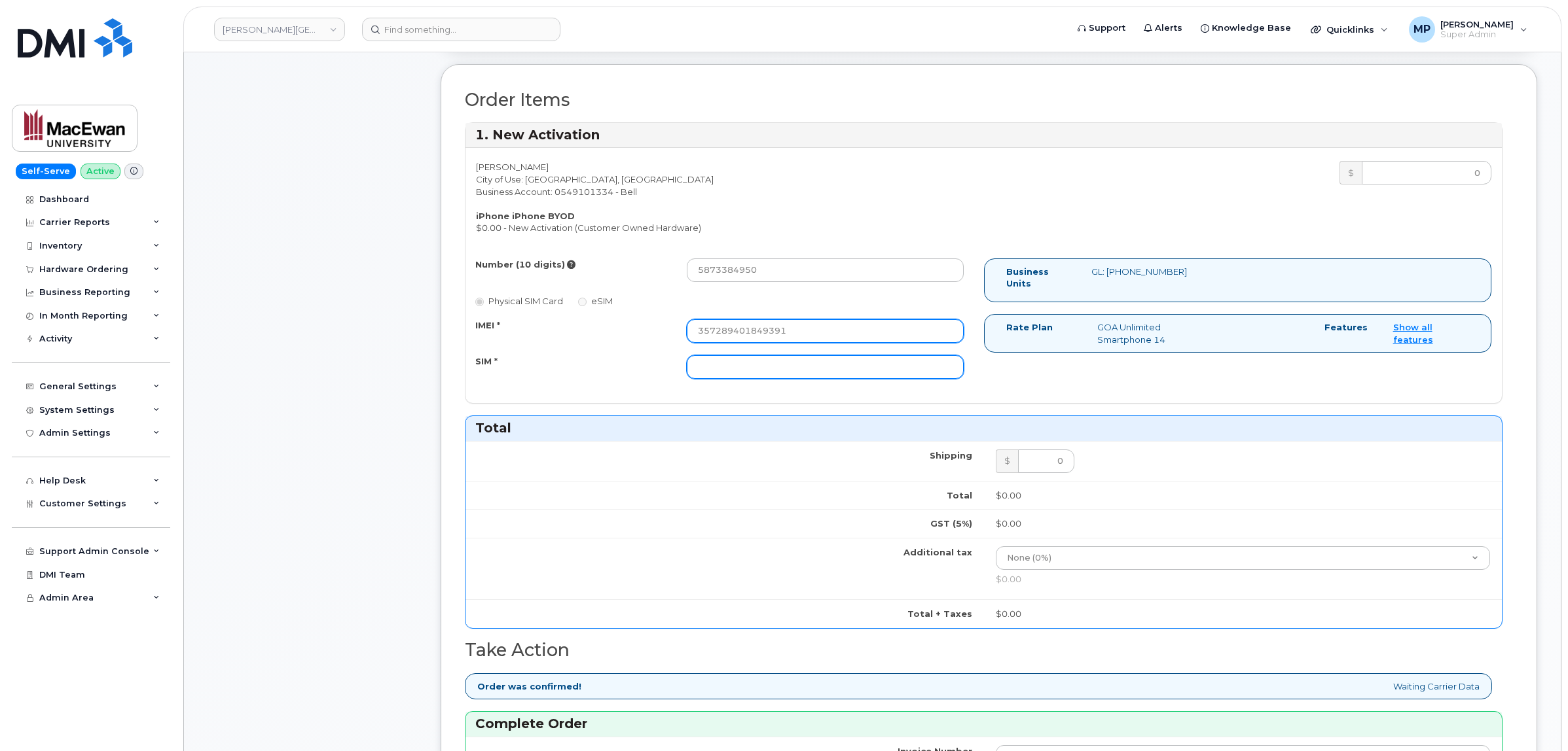
type input "357289401849391"
click at [731, 372] on input "SIM *" at bounding box center [824, 367] width 276 height 24
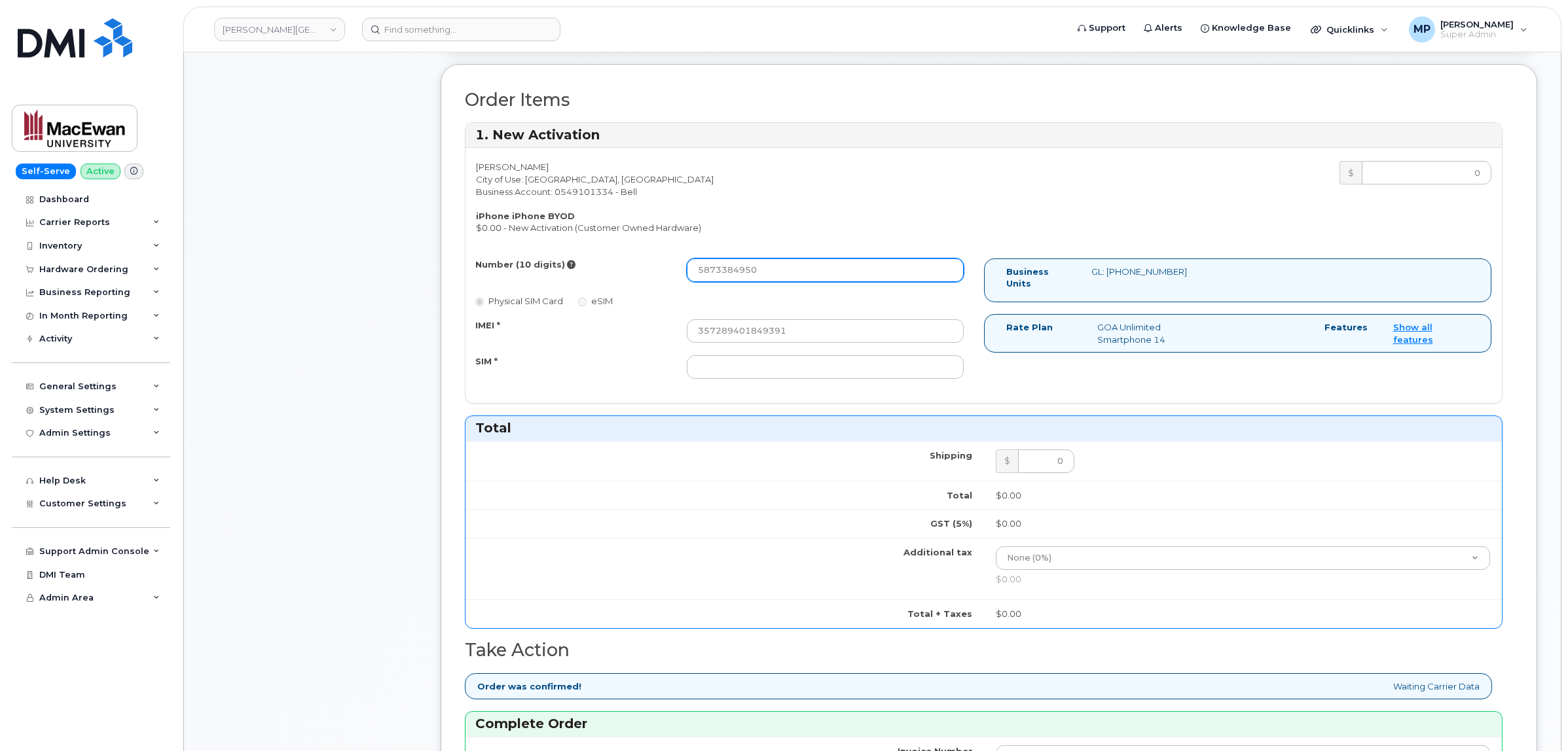
click at [721, 273] on input "5873384950" at bounding box center [824, 270] width 276 height 24
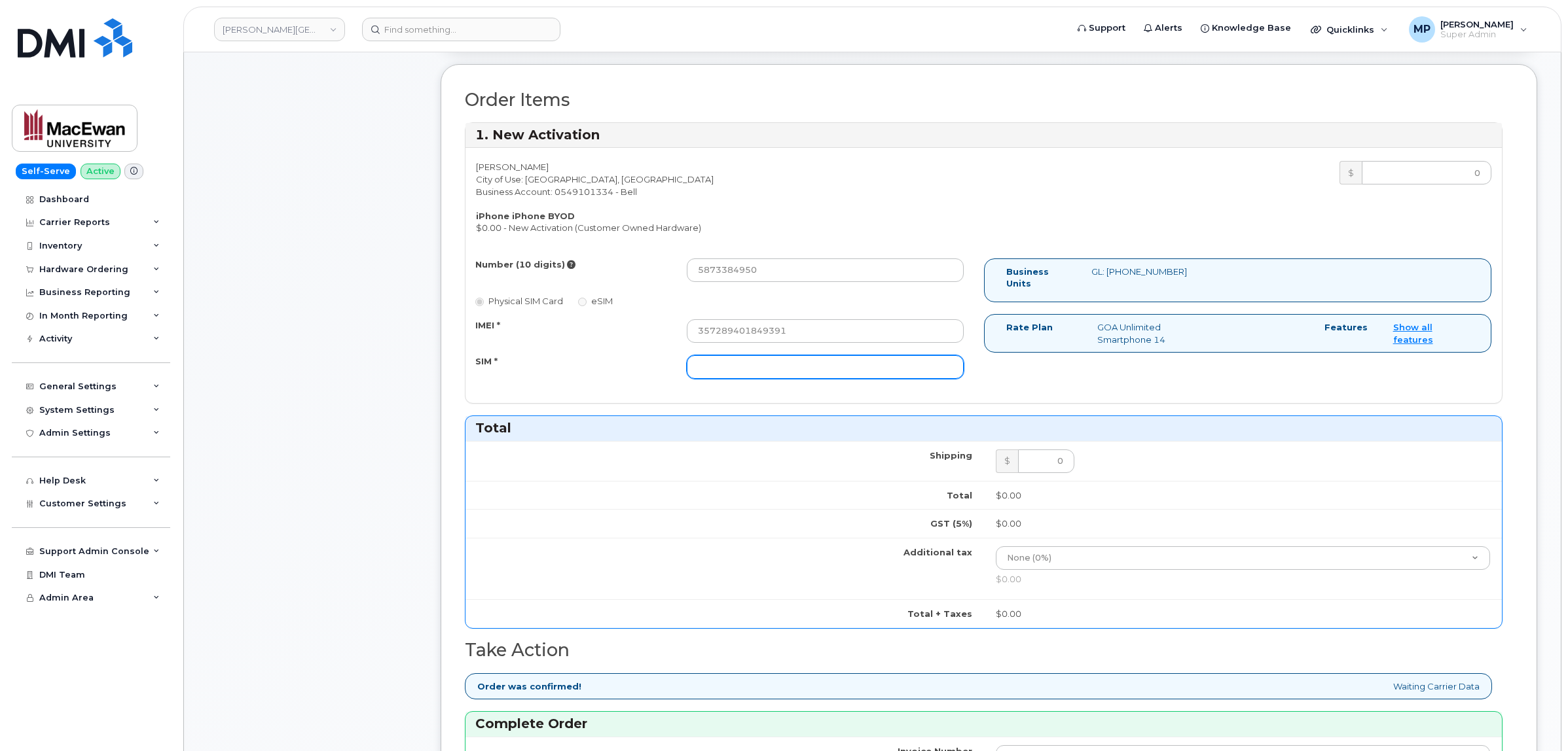
paste input "89302610207733714486"
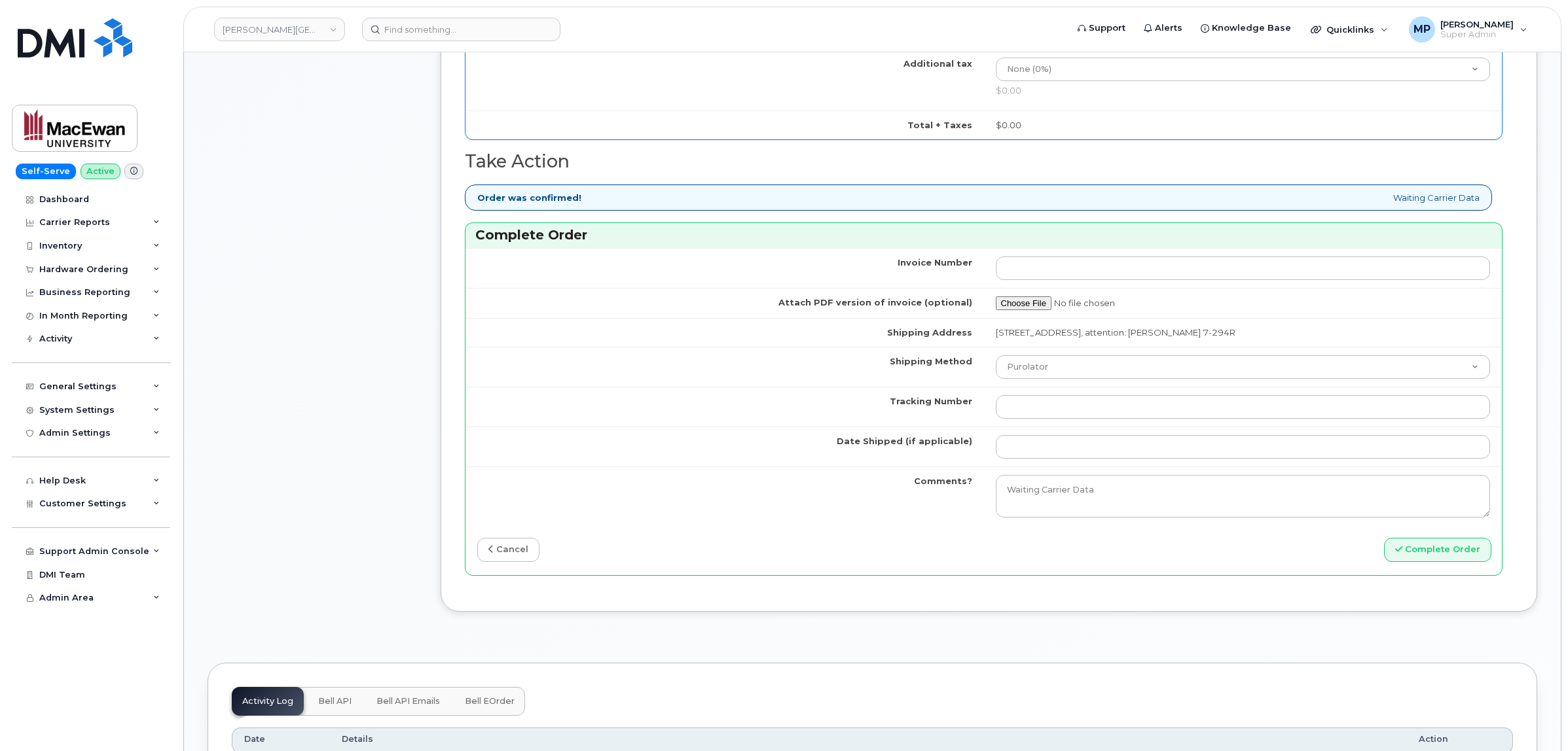
scroll to position [982, 0]
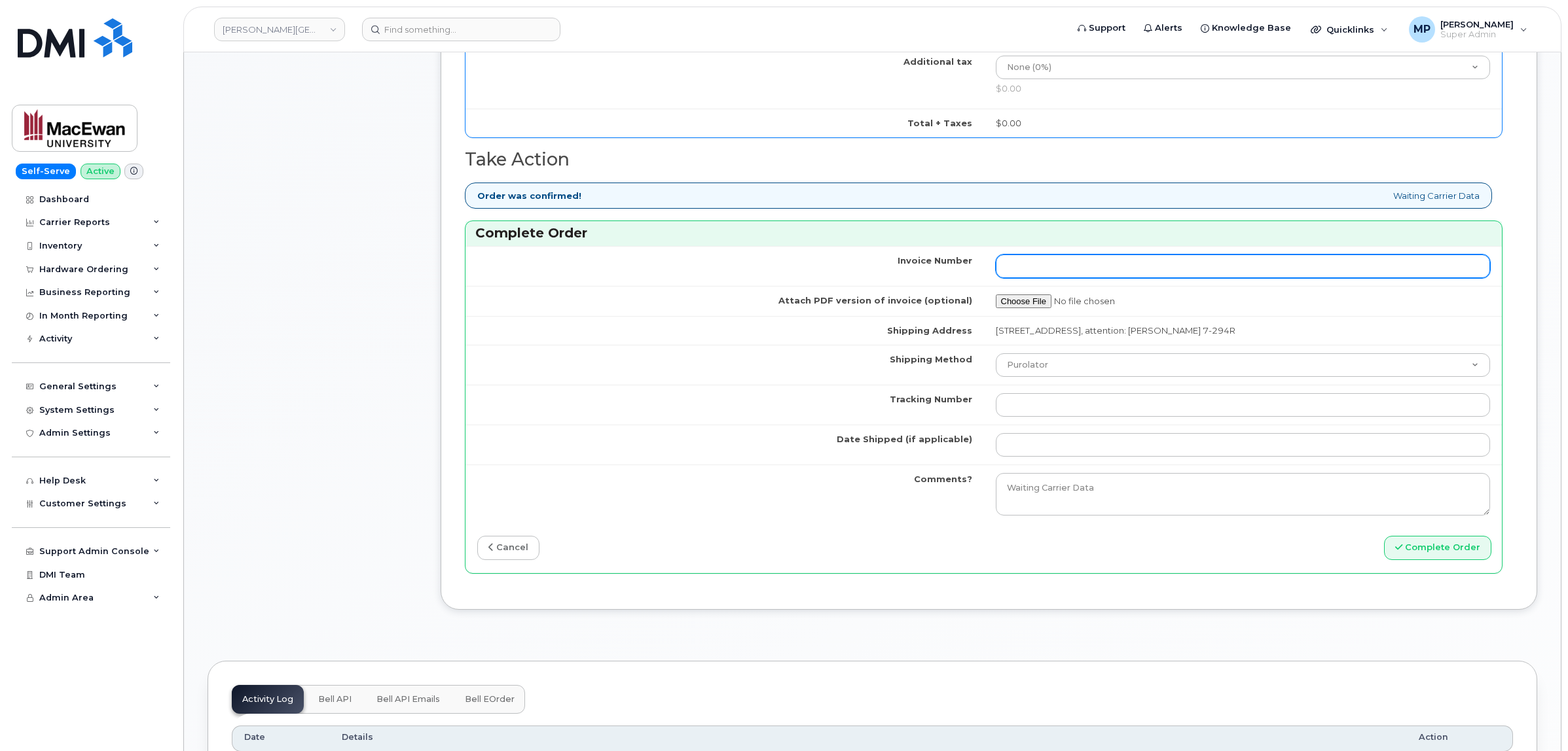
type input "89302610207733714486"
click at [1189, 275] on input "Invoice Number" at bounding box center [1243, 266] width 495 height 24
paste input "1306642025"
type input "1306642025"
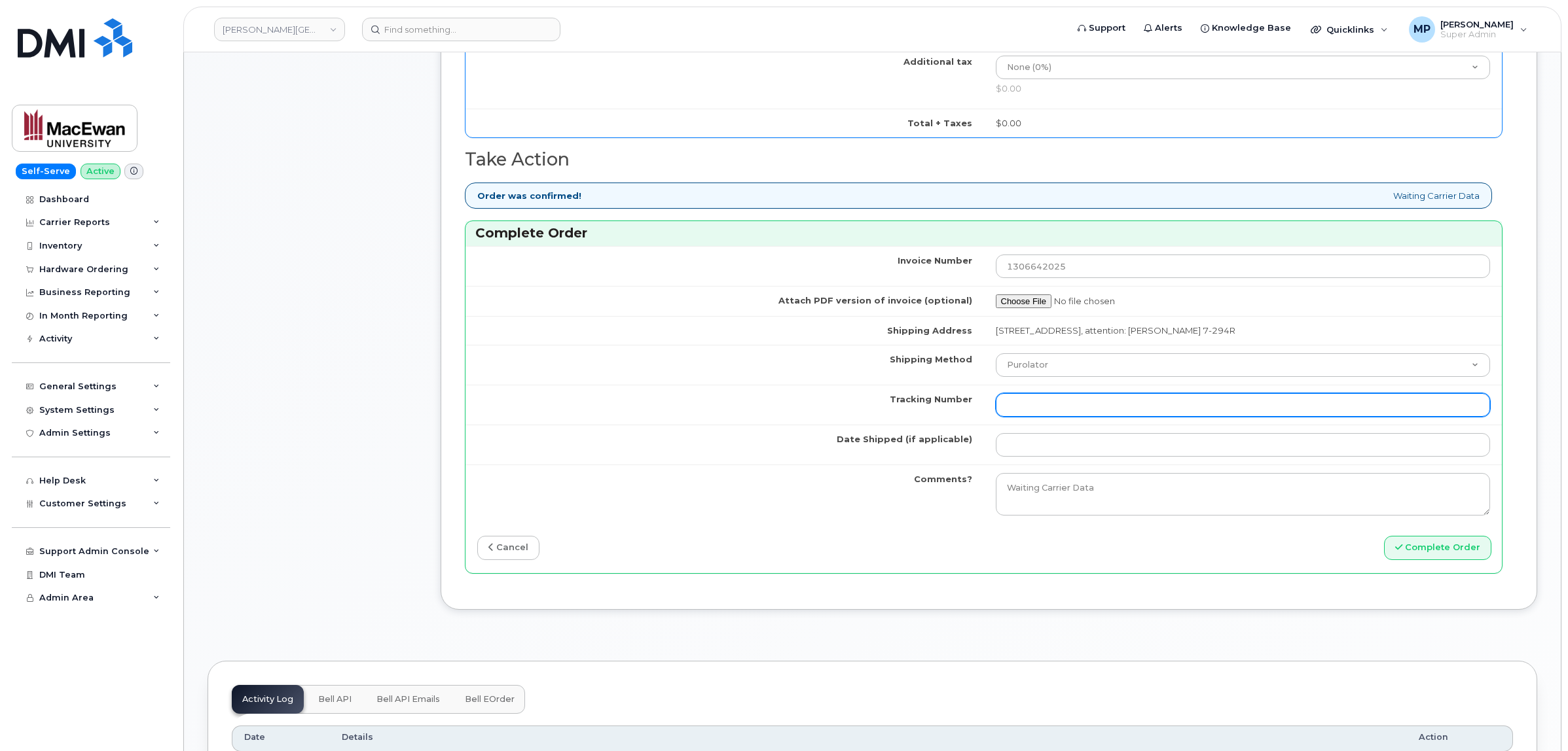
paste input "520010353628"
type input "520010353628"
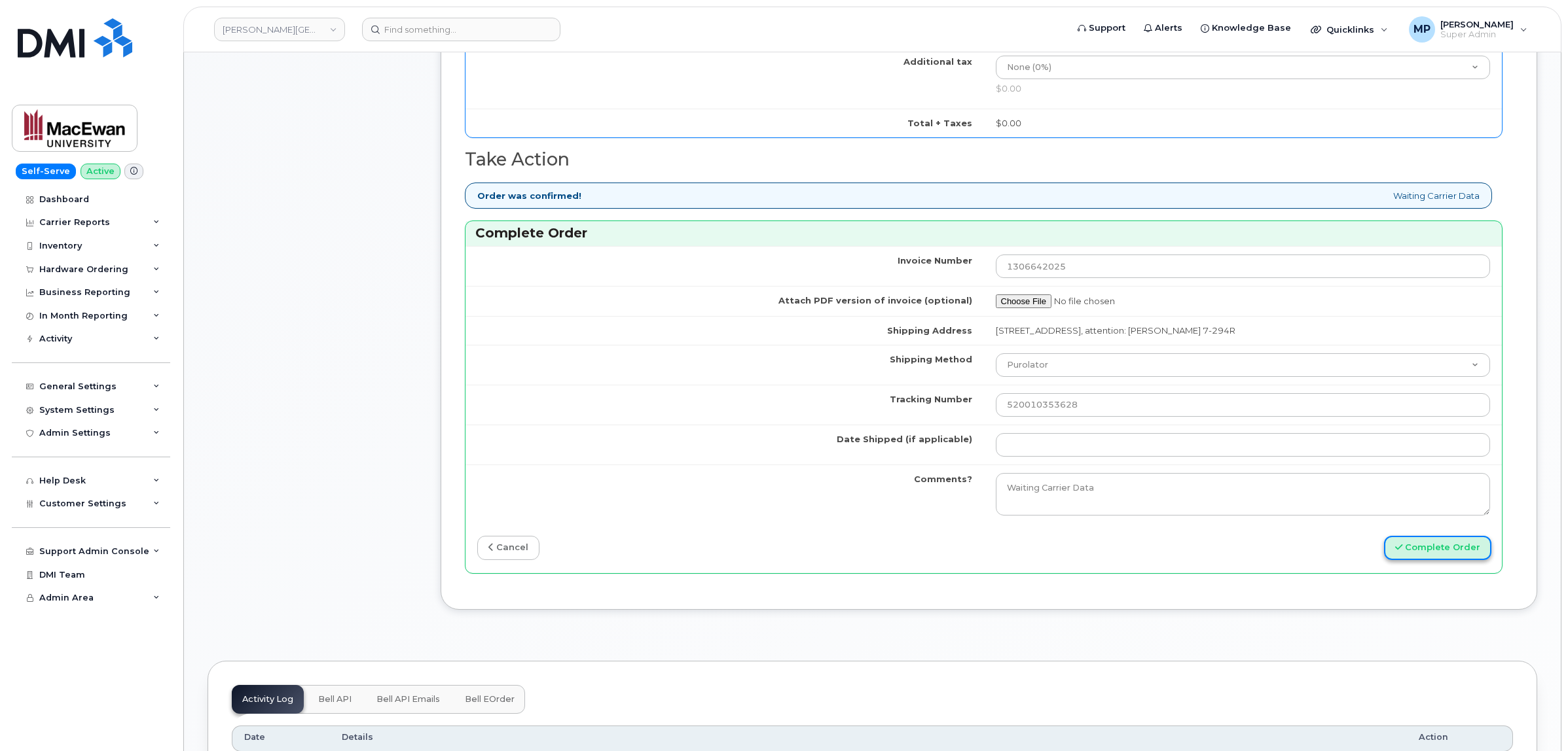
click at [1437, 553] on button "Complete Order" at bounding box center [1438, 548] width 107 height 24
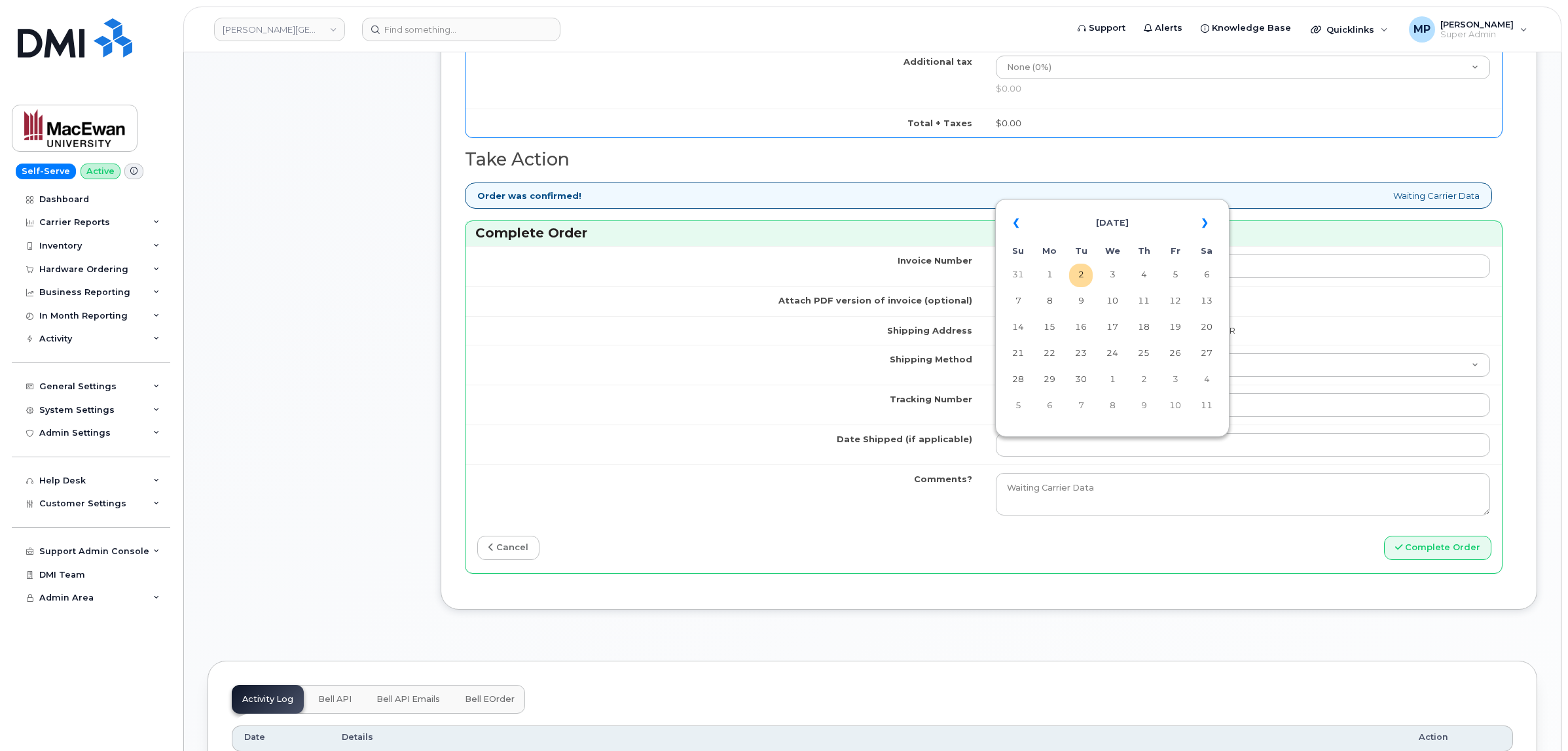
click at [850, 489] on td "Comments?" at bounding box center [725, 494] width 519 height 59
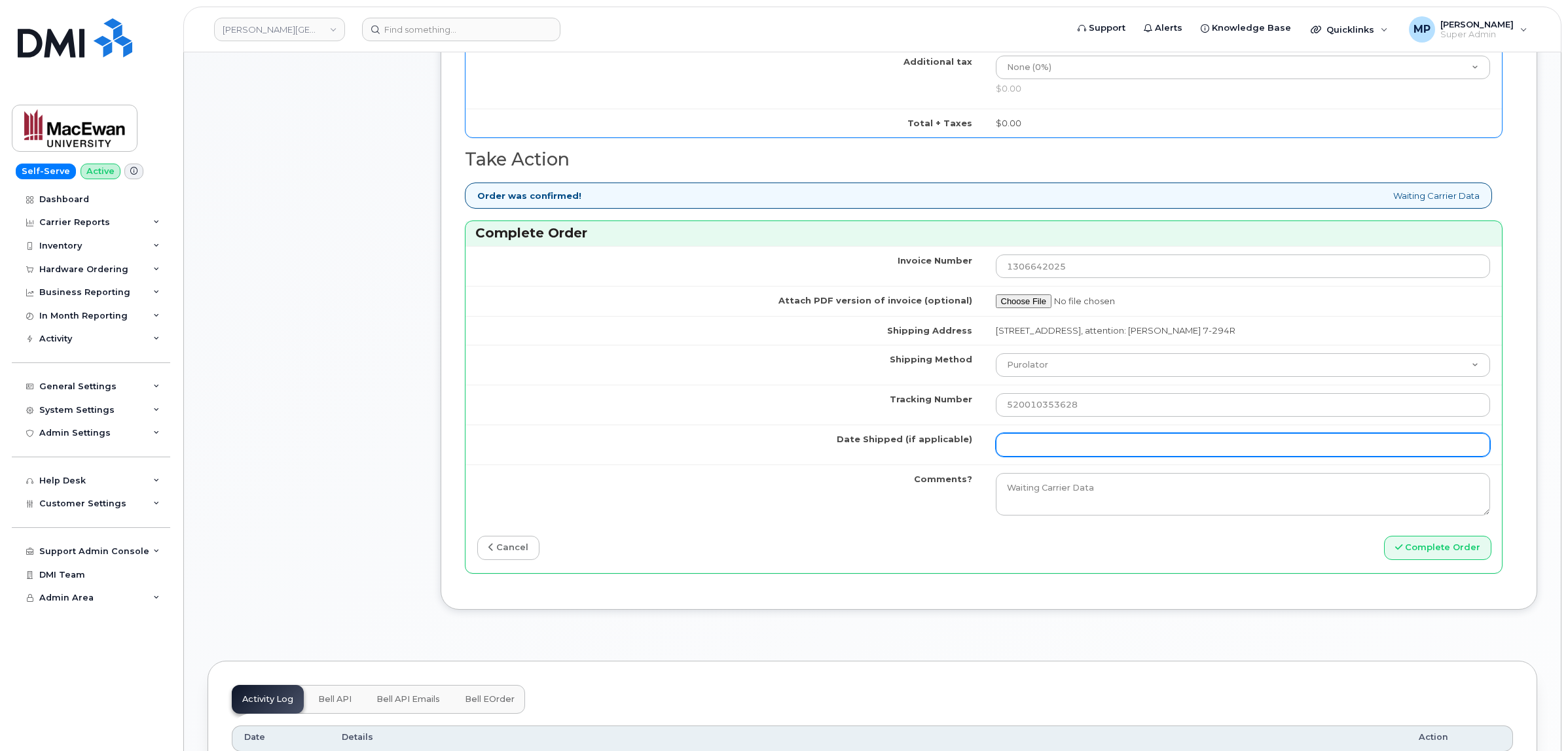
click at [1100, 442] on input "Date Shipped (if applicable)" at bounding box center [1243, 445] width 495 height 24
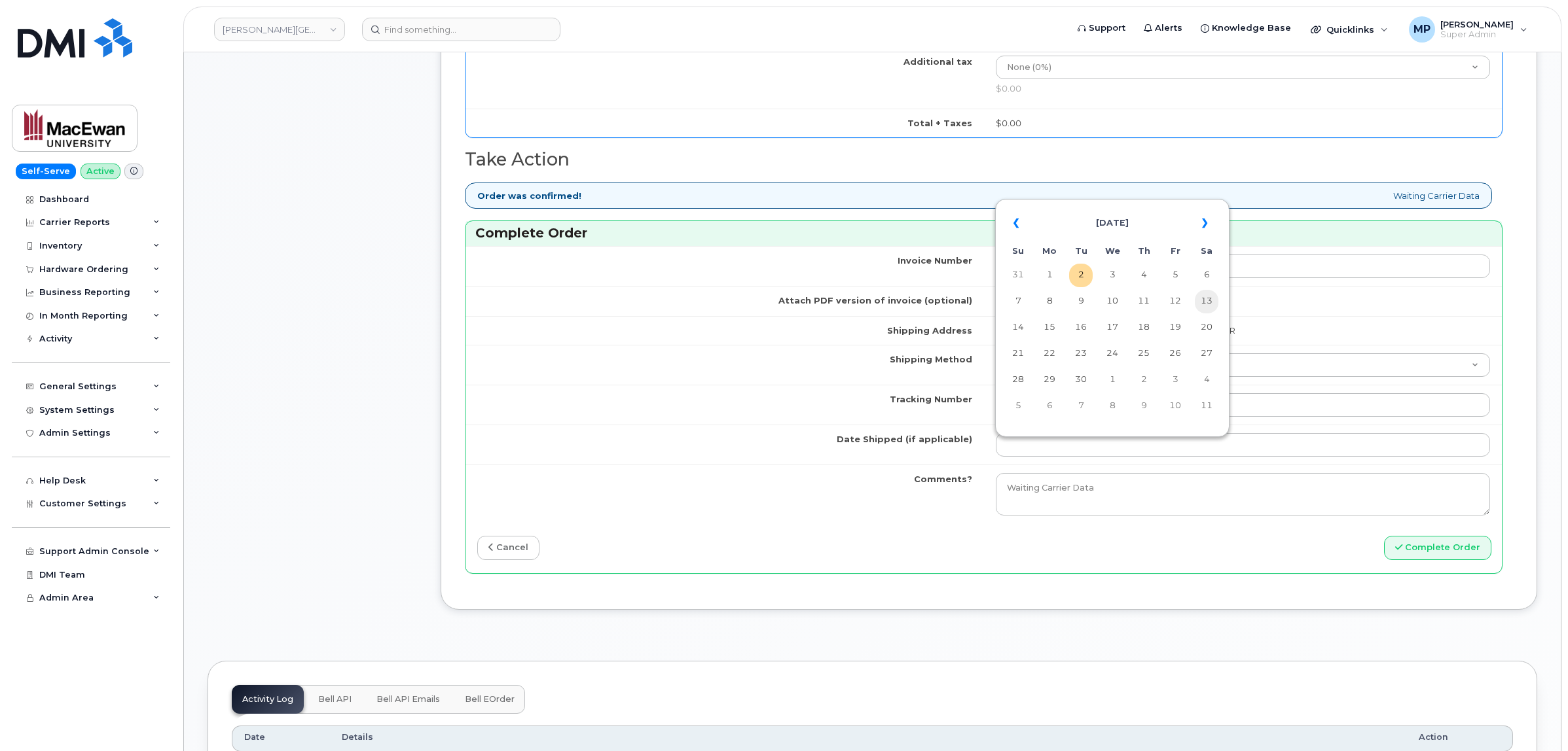
click at [1209, 299] on td "13" at bounding box center [1207, 301] width 24 height 24
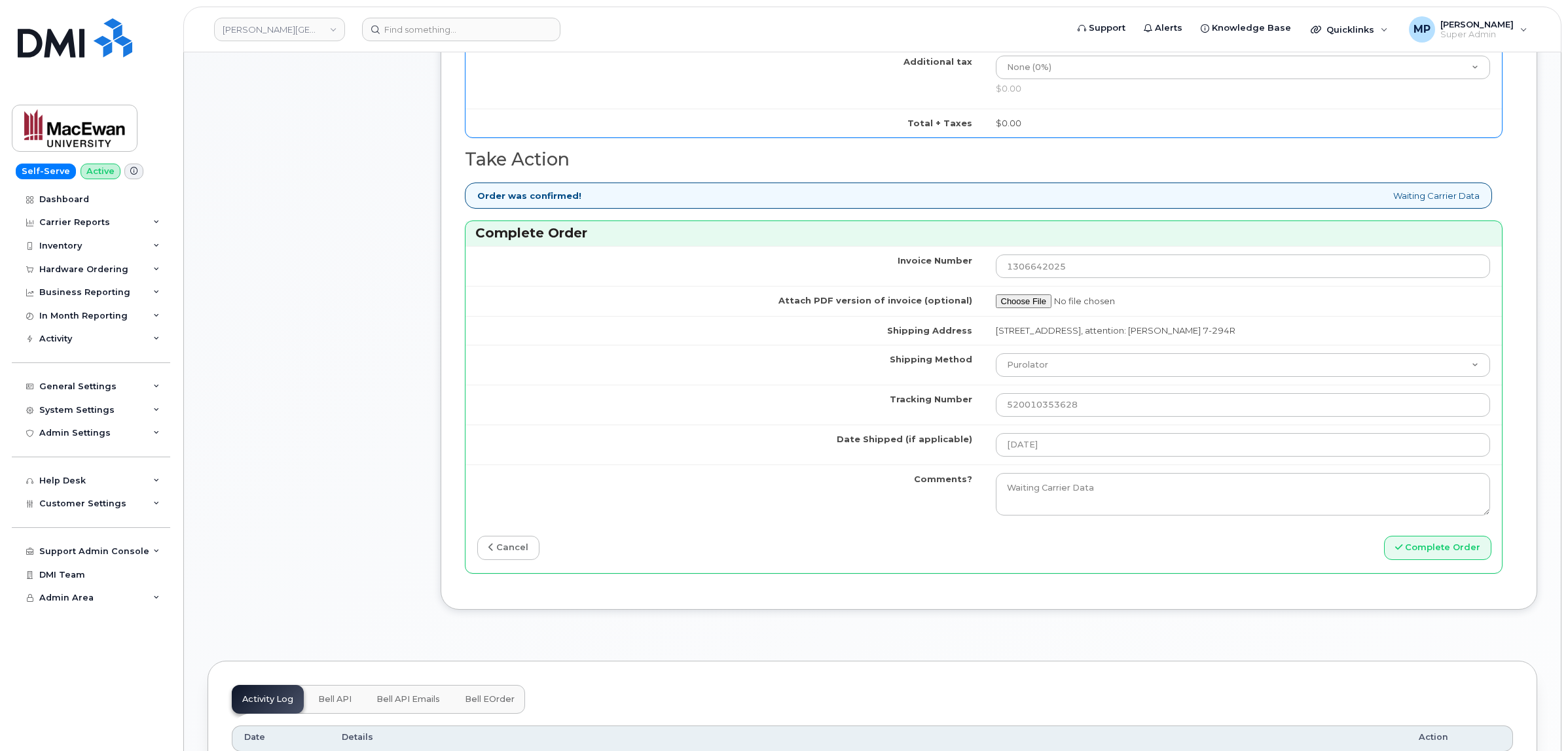
click at [1209, 299] on td at bounding box center [1244, 301] width 519 height 30
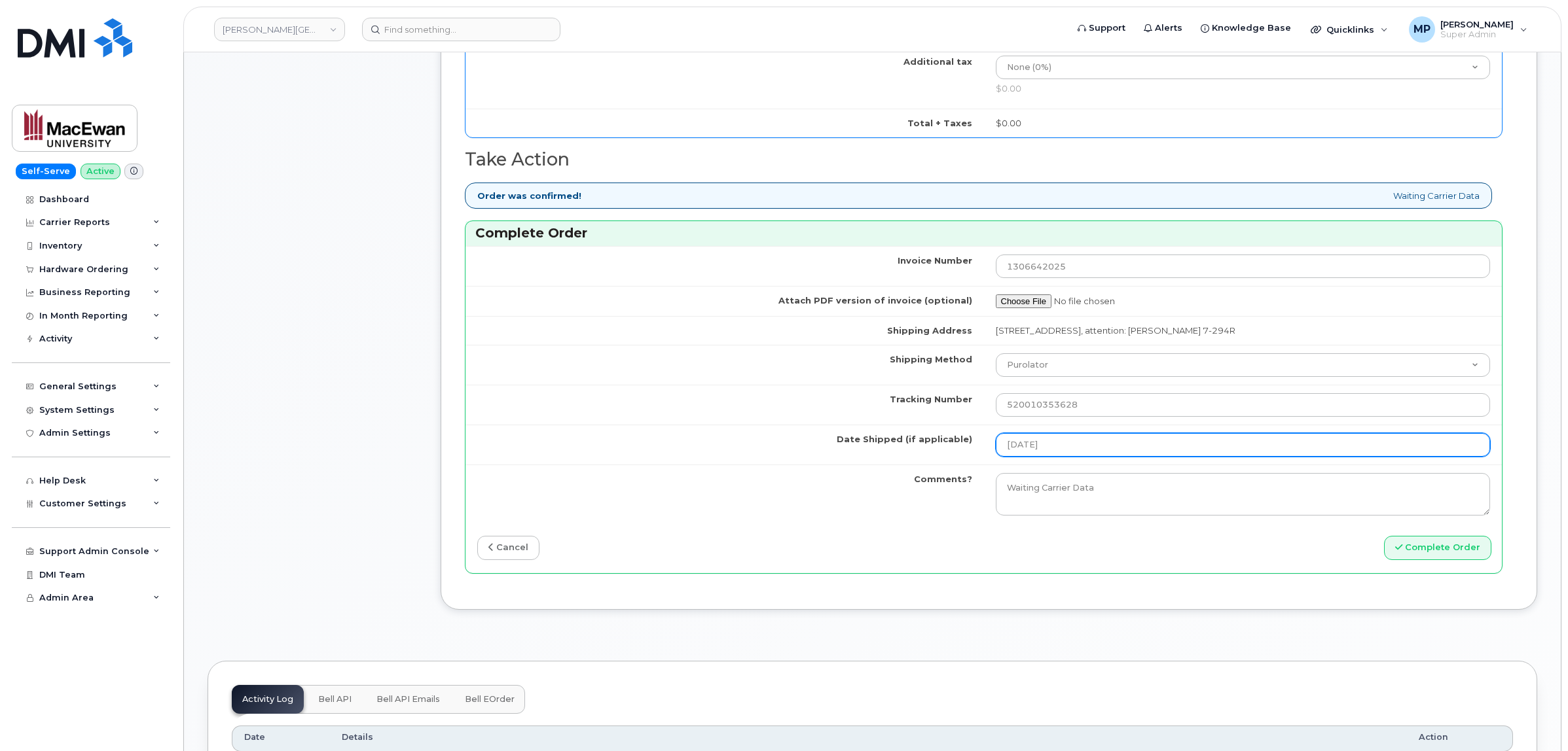
click at [1095, 451] on input "2025-09-13" at bounding box center [1243, 445] width 495 height 24
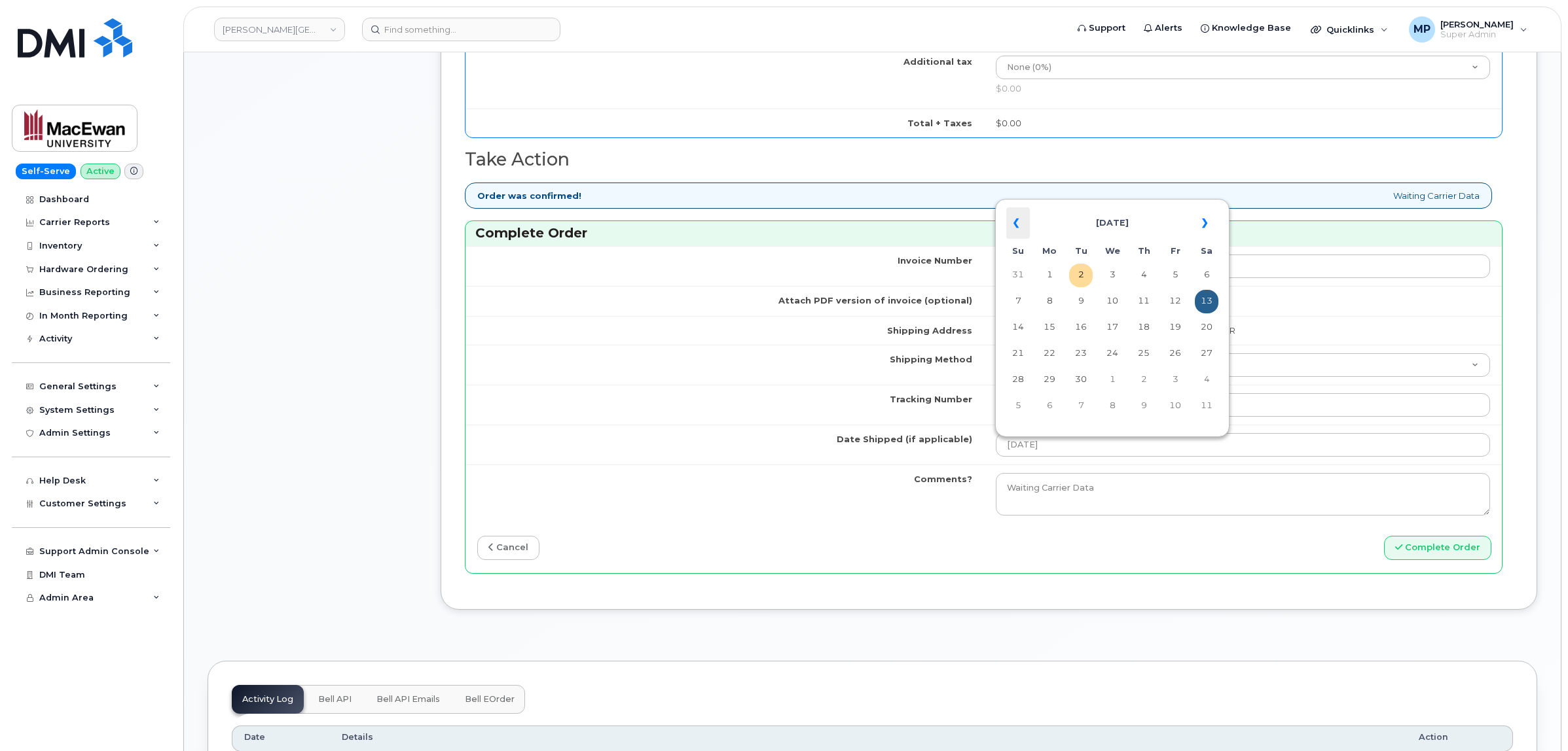
click at [1012, 215] on th "«" at bounding box center [1018, 223] width 24 height 31
click at [1104, 324] on td "13" at bounding box center [1112, 328] width 24 height 24
type input "2025-08-13"
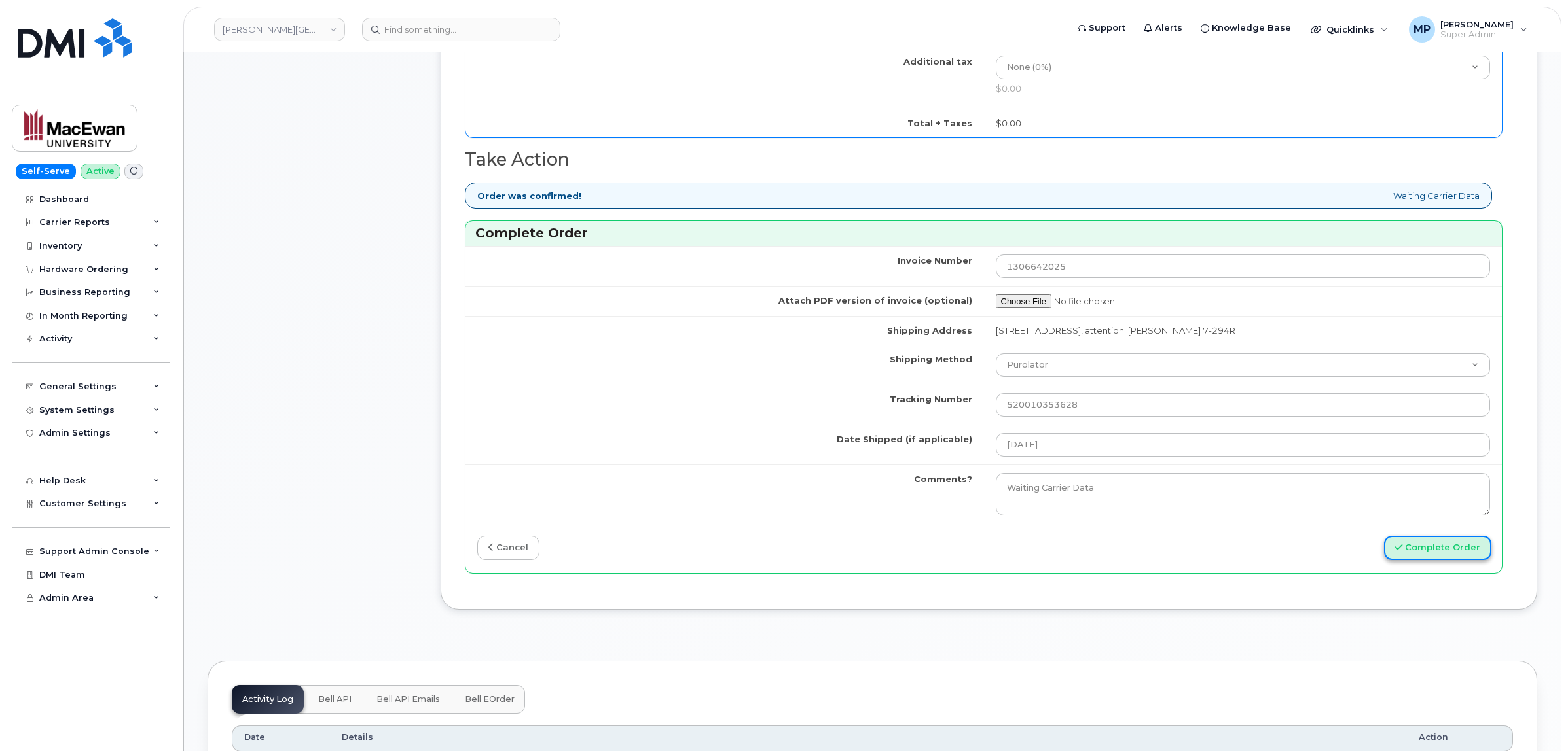
click at [1421, 554] on button "Complete Order" at bounding box center [1438, 548] width 107 height 24
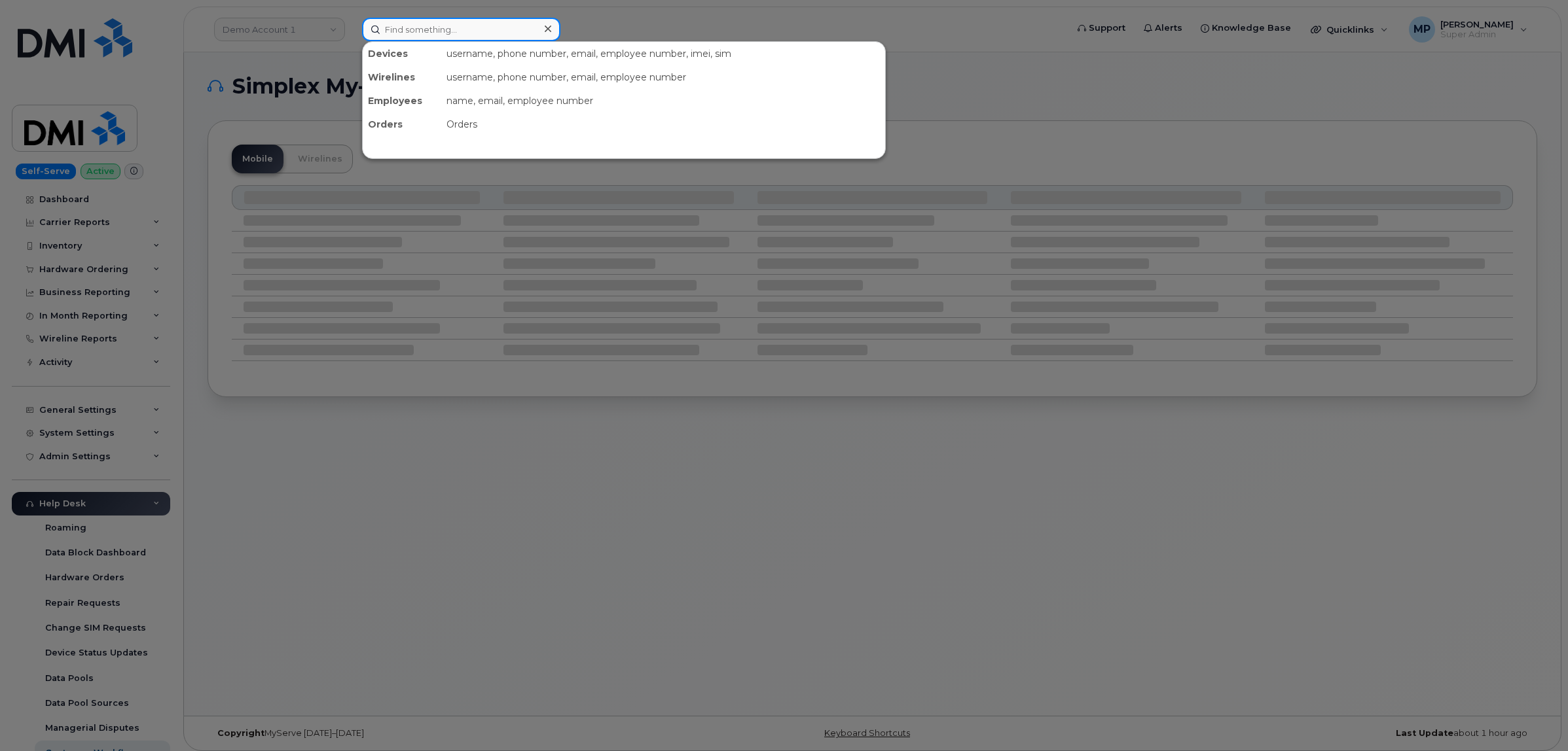
click at [389, 30] on input at bounding box center [461, 29] width 199 height 24
paste input "5873384950"
type input "5873384950"
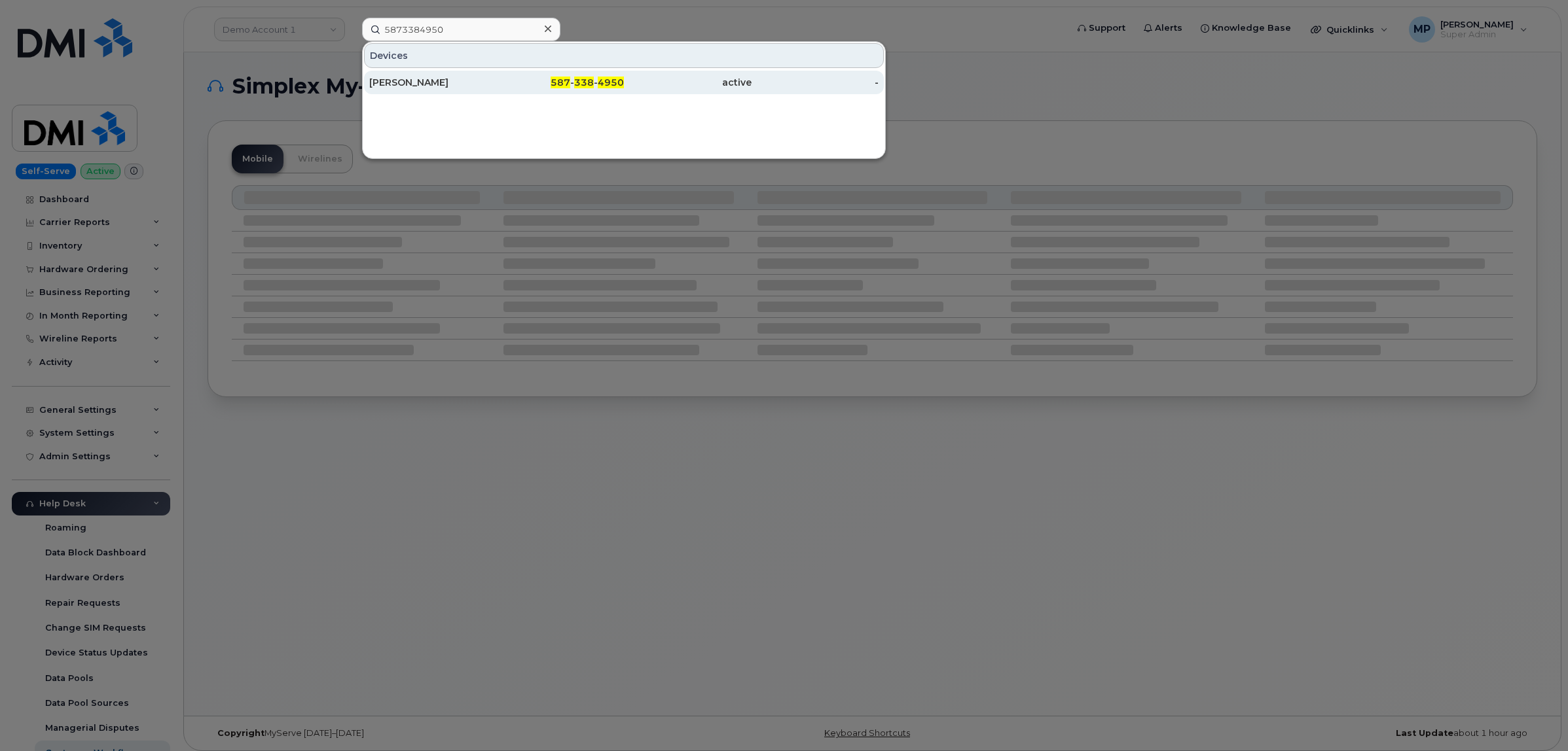
click at [554, 84] on span "587" at bounding box center [560, 82] width 19 height 11
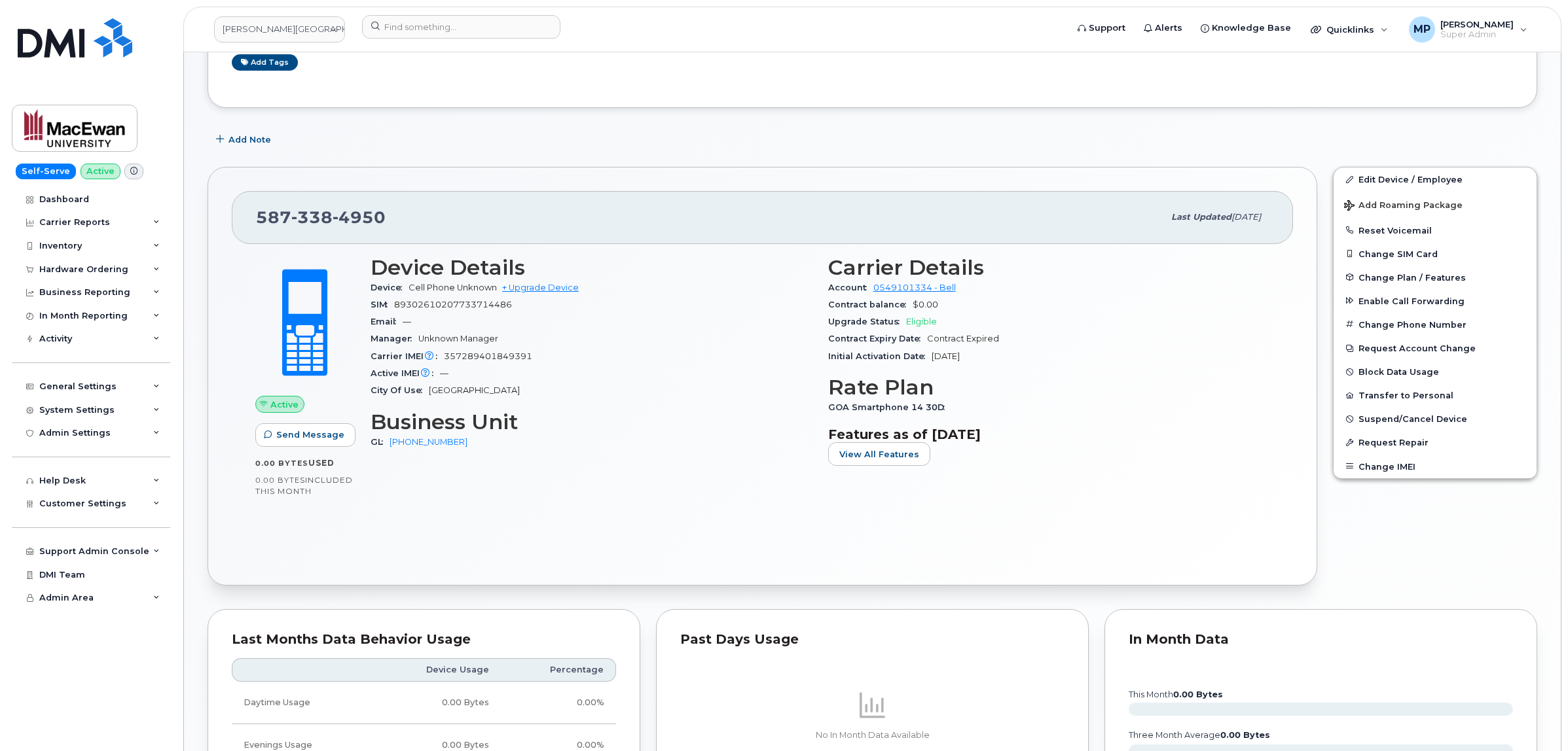
scroll to position [246, 0]
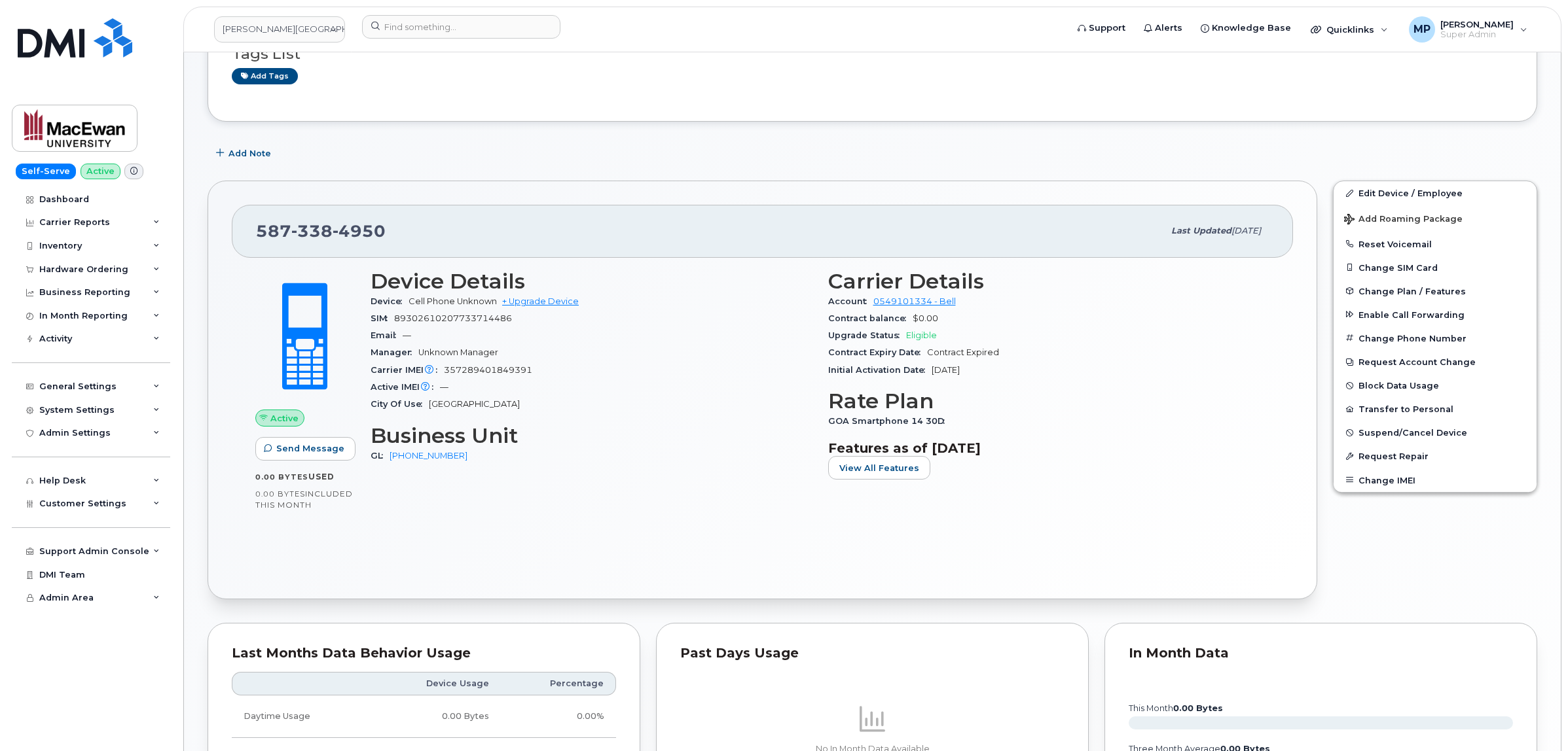
click at [456, 323] on span "89302610207733714486" at bounding box center [453, 318] width 118 height 10
copy span "89302610207733714486"
